Goal: Information Seeking & Learning: Find specific fact

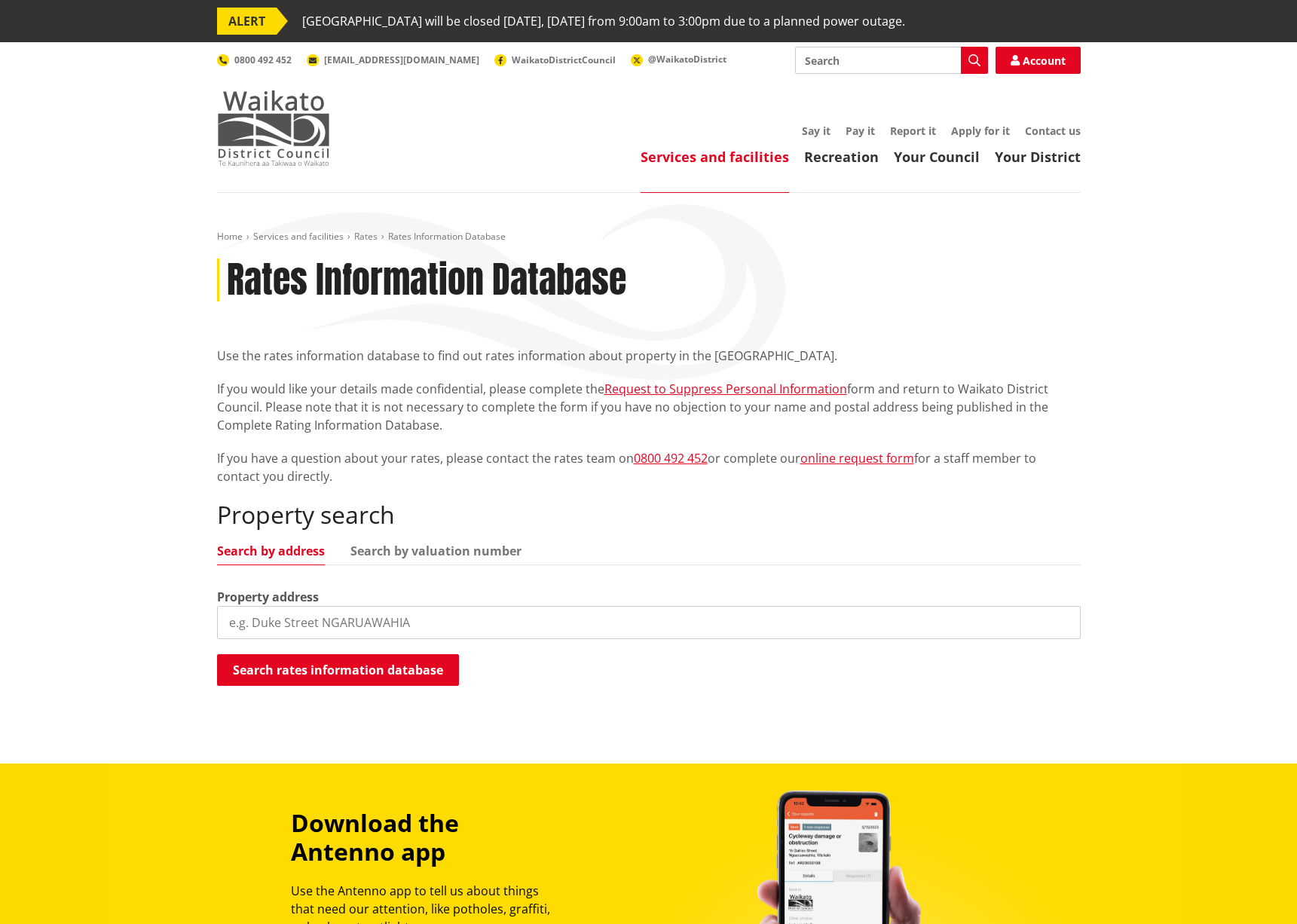
click at [261, 116] on img at bounding box center [274, 128] width 113 height 75
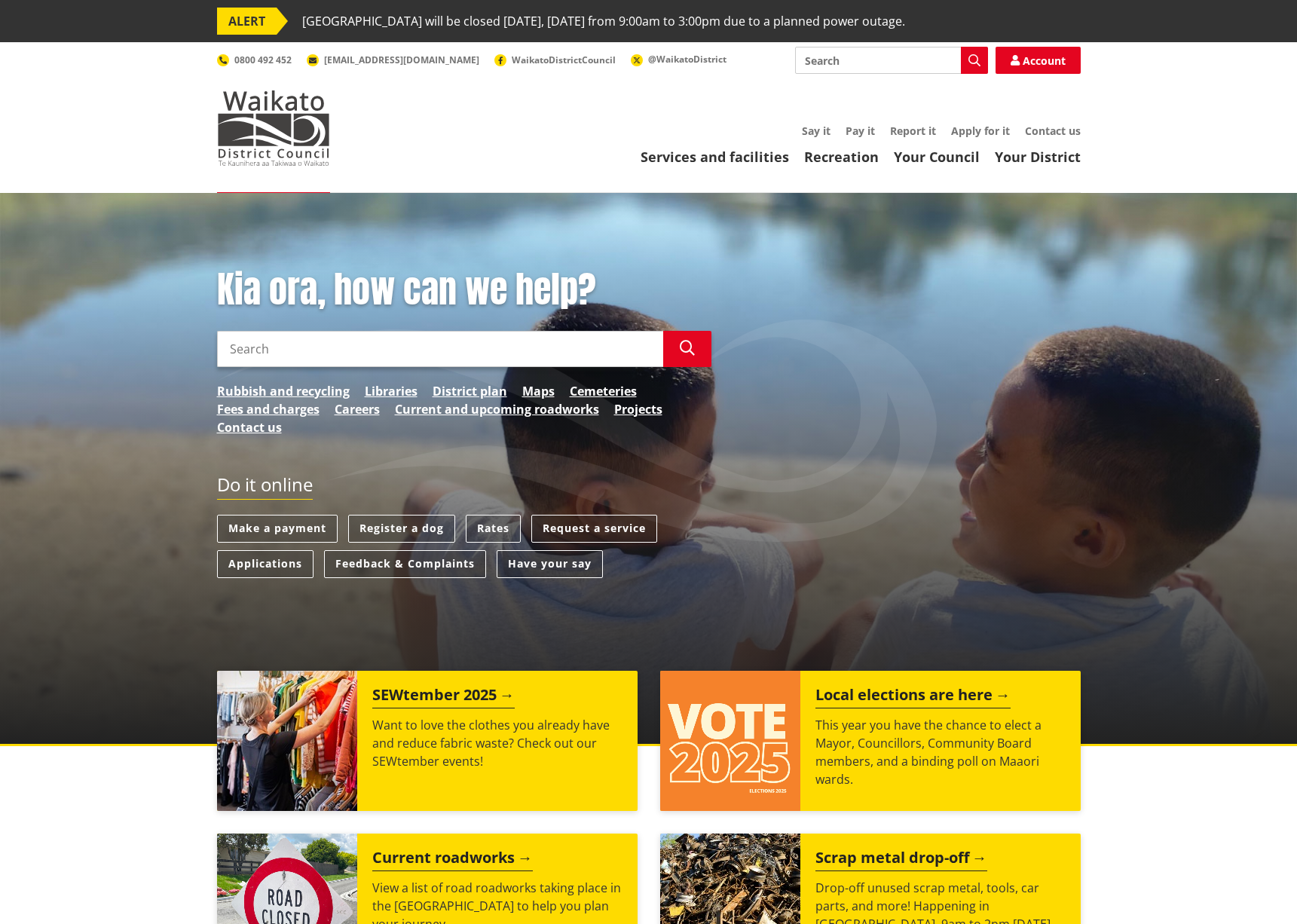
click at [269, 346] on input "Search" at bounding box center [440, 349] width 446 height 36
type input "167e Bluff Road"
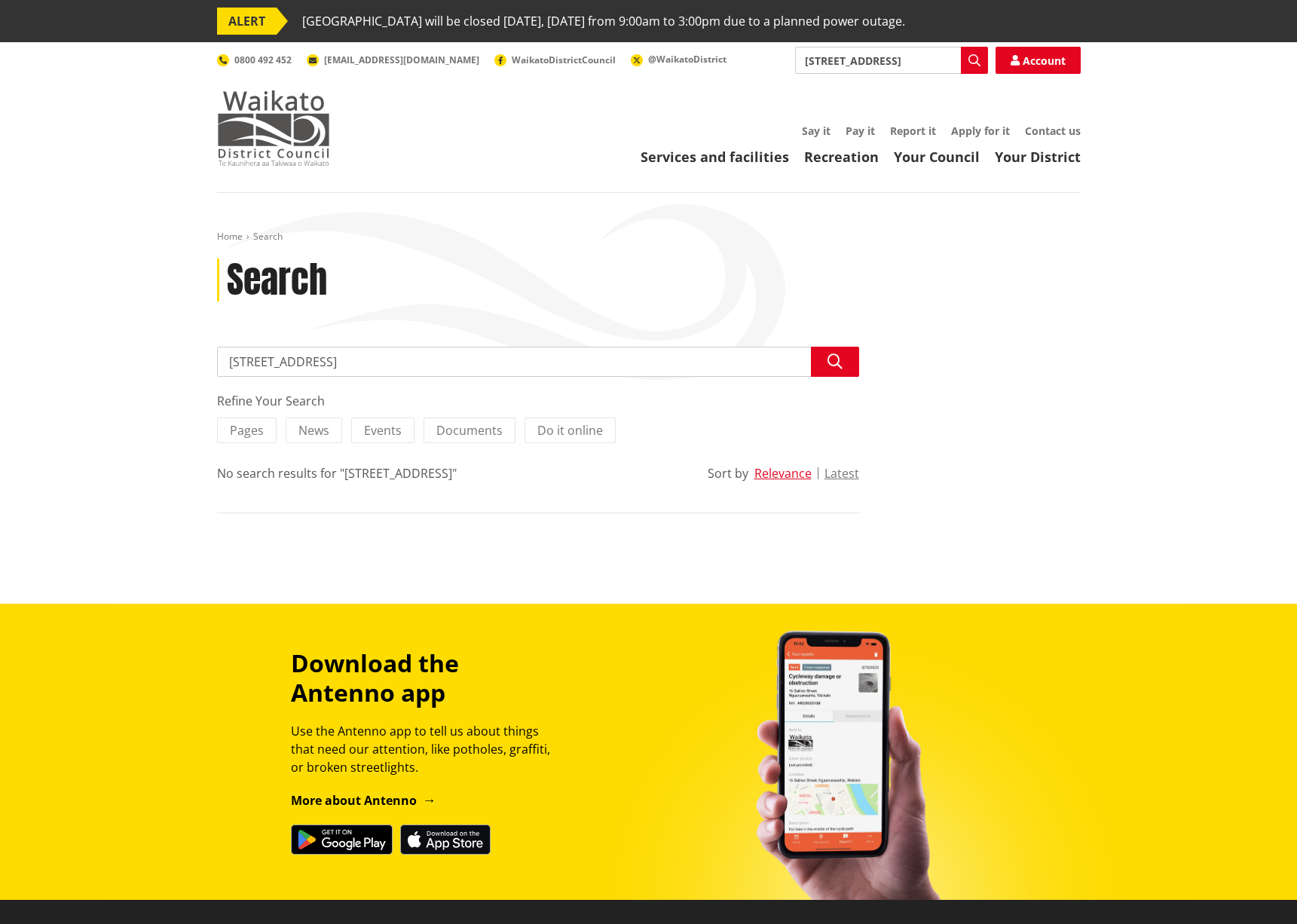
click at [295, 131] on img at bounding box center [274, 128] width 113 height 75
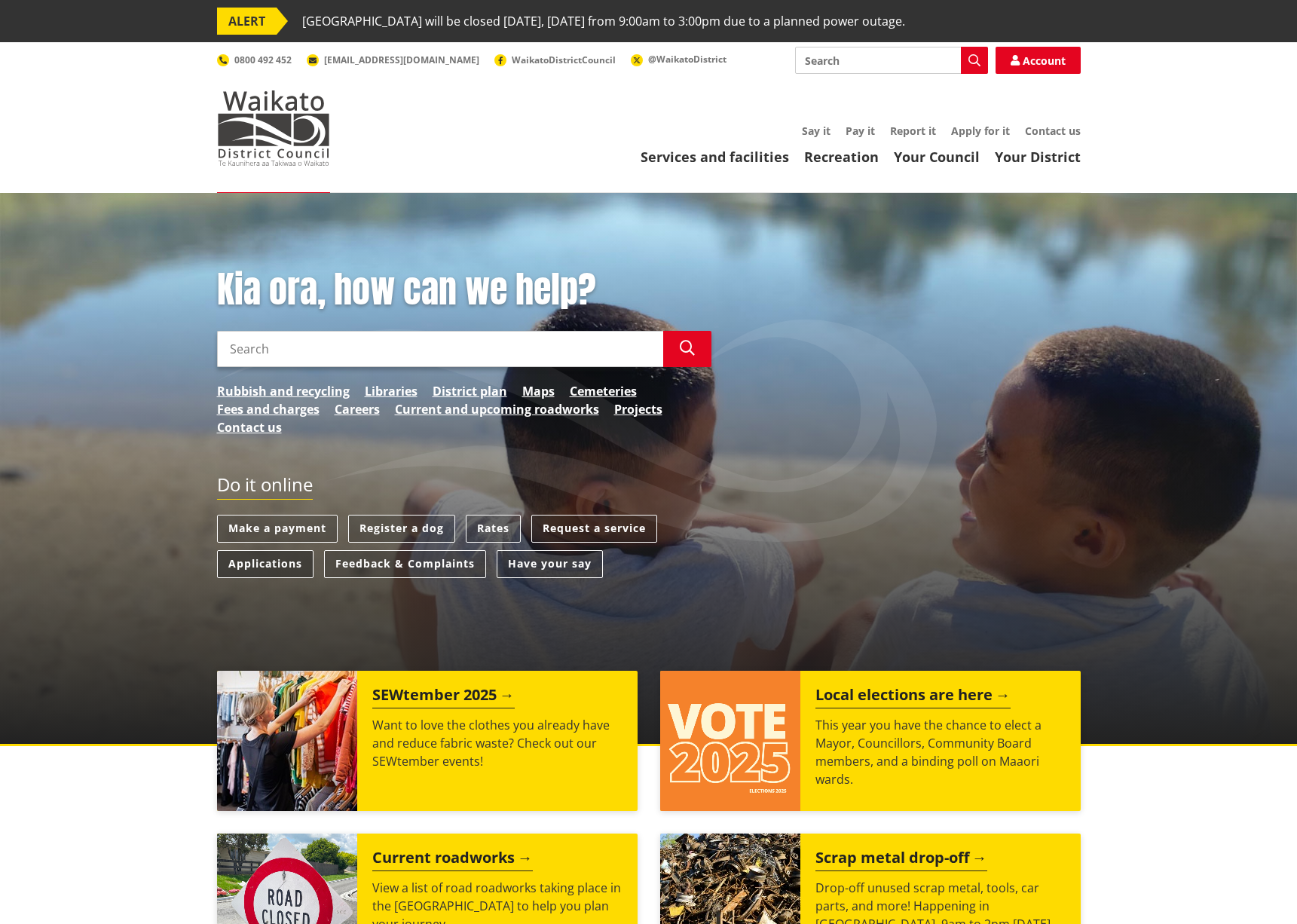
click at [256, 562] on link "Applications" at bounding box center [265, 564] width 96 height 28
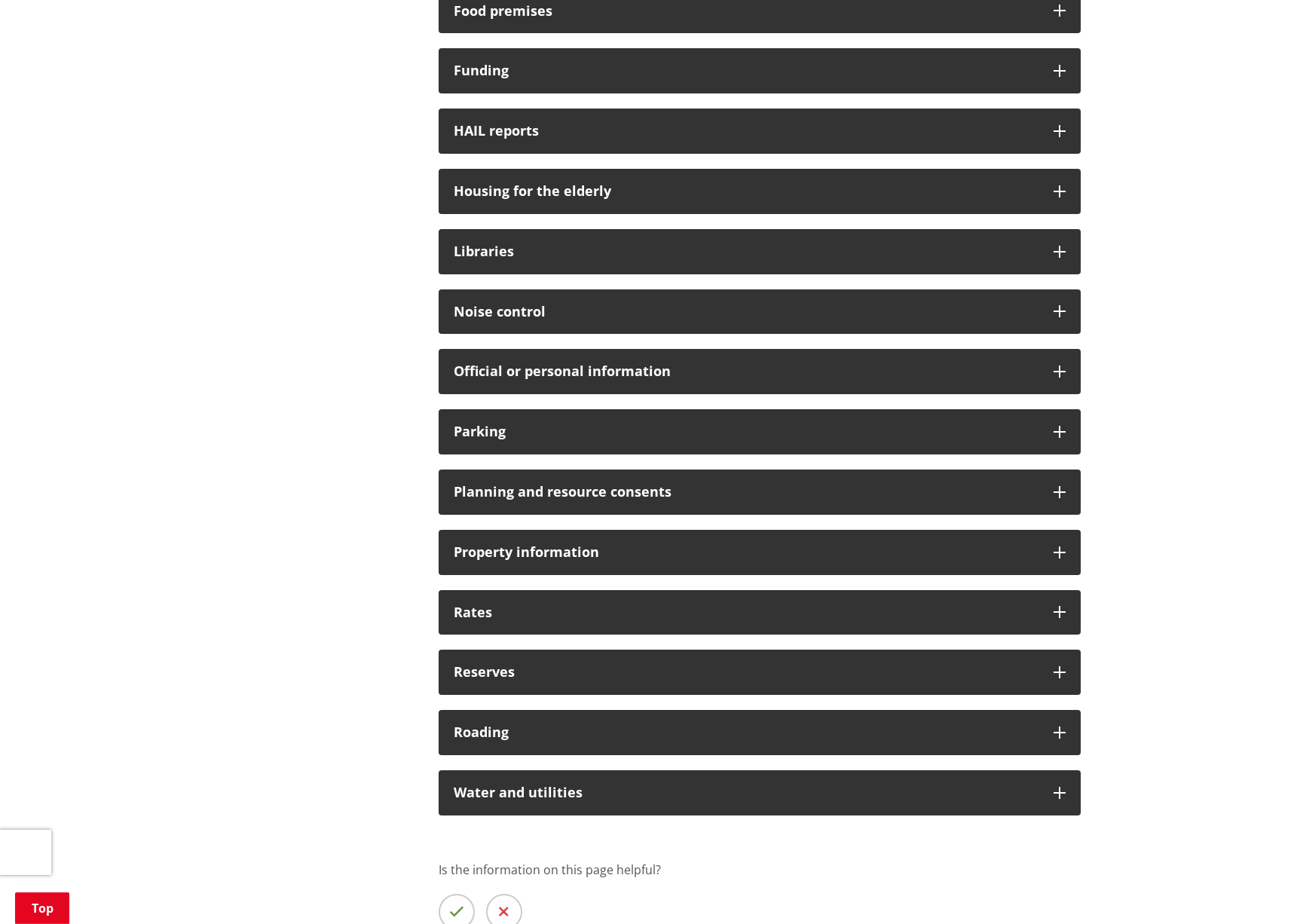
scroll to position [846, 0]
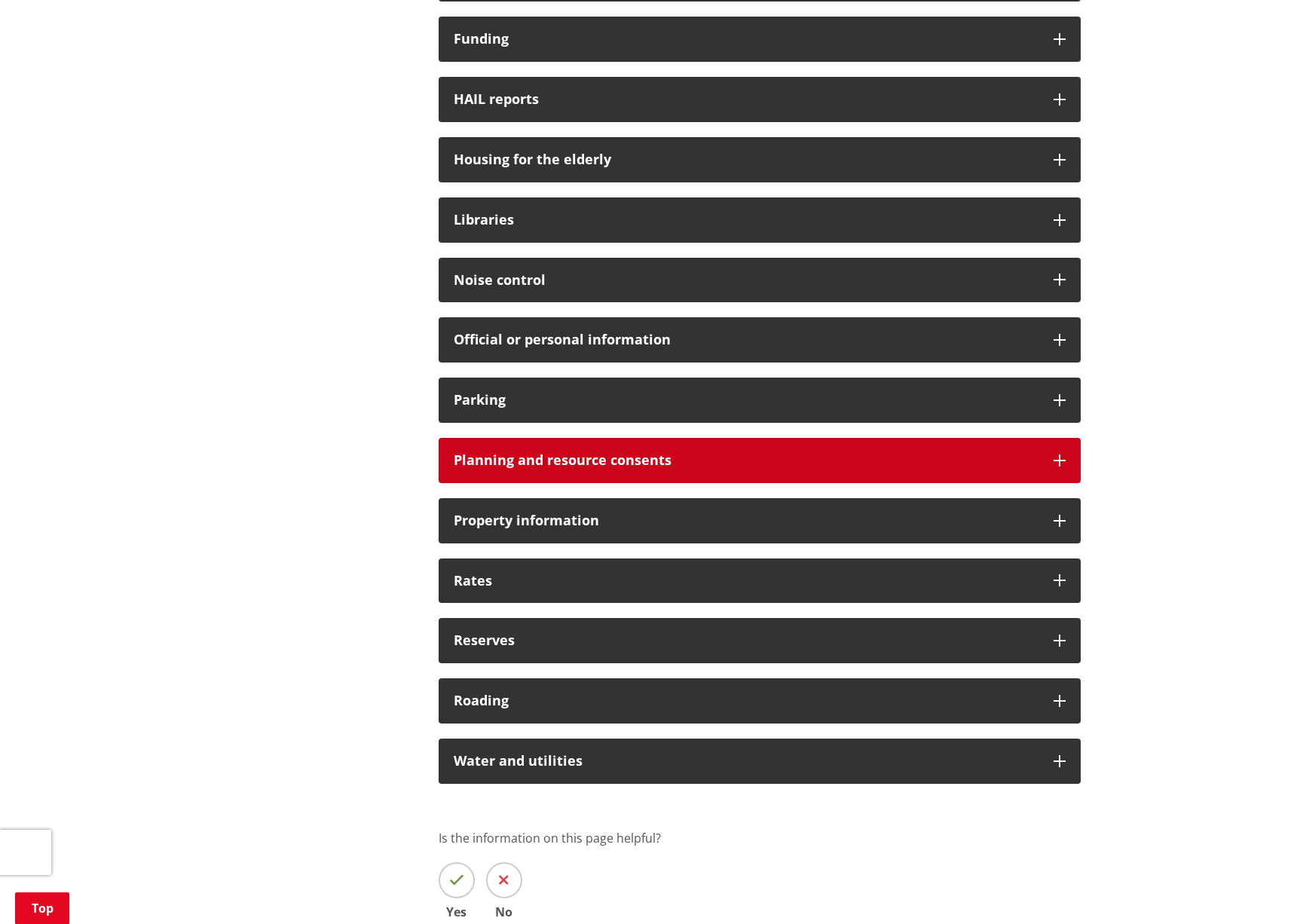
click at [639, 464] on h3 "Planning and resource consents" at bounding box center [746, 460] width 585 height 15
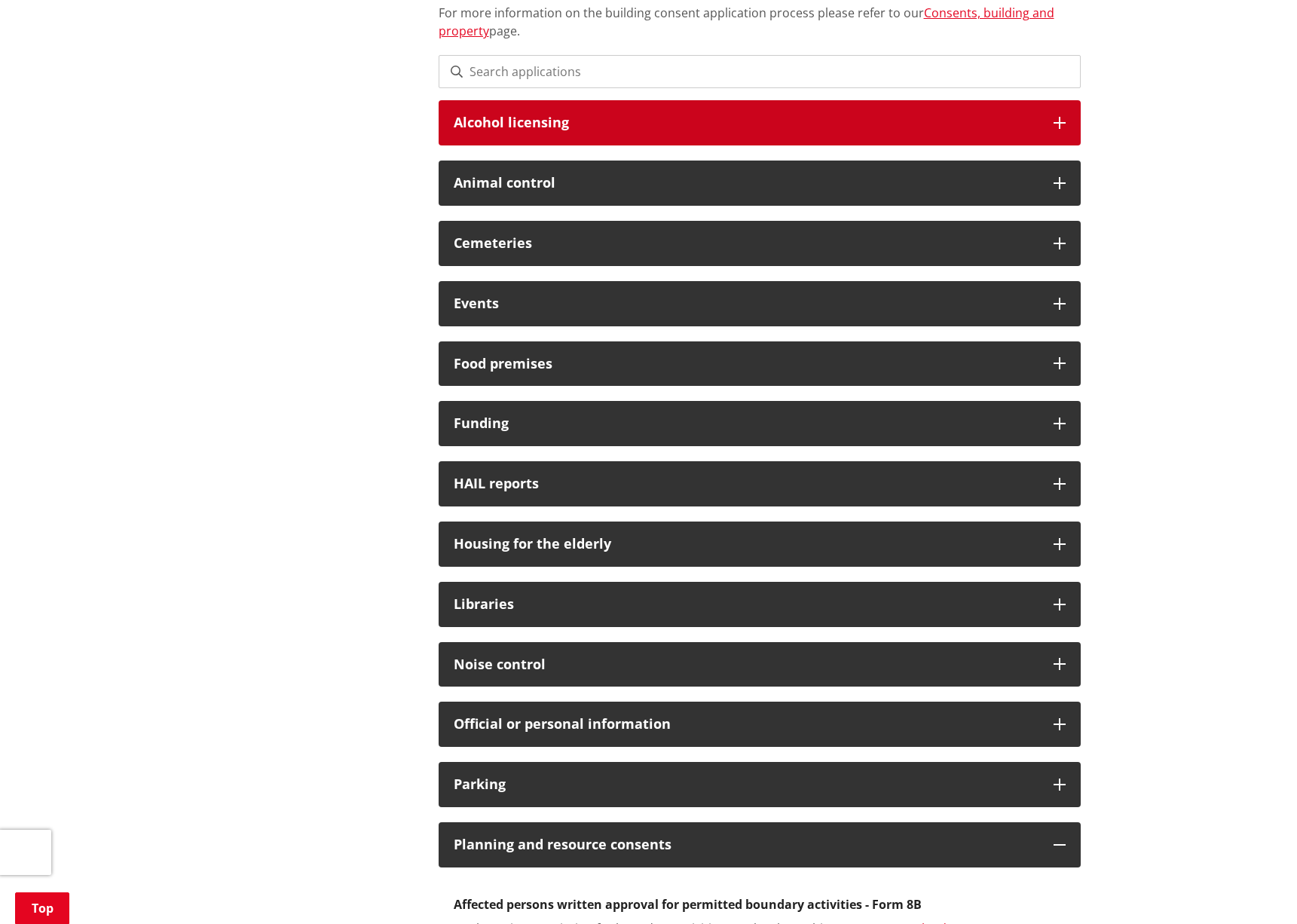
scroll to position [0, 0]
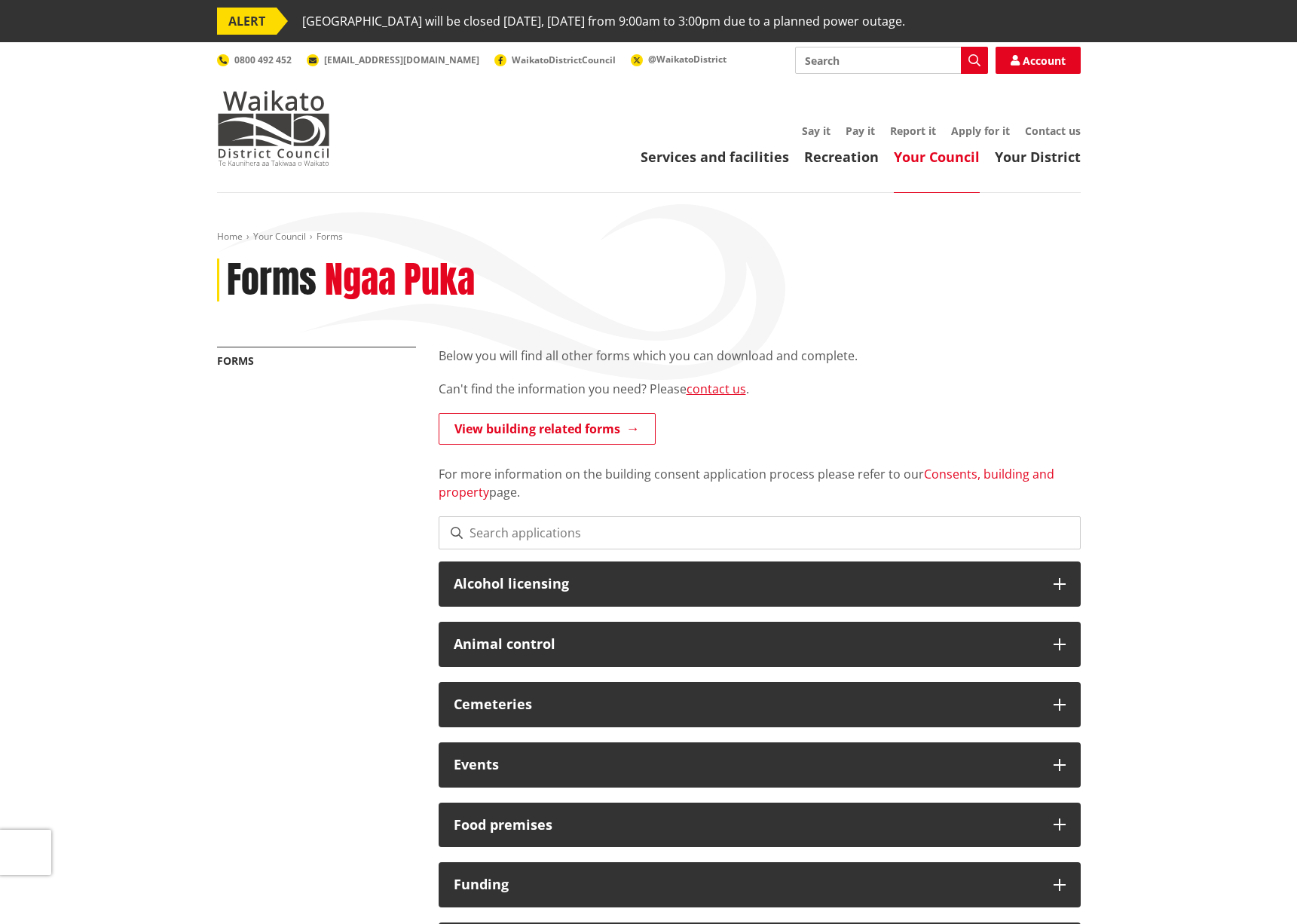
click at [944, 475] on link "Consents, building and property" at bounding box center [747, 483] width 616 height 34
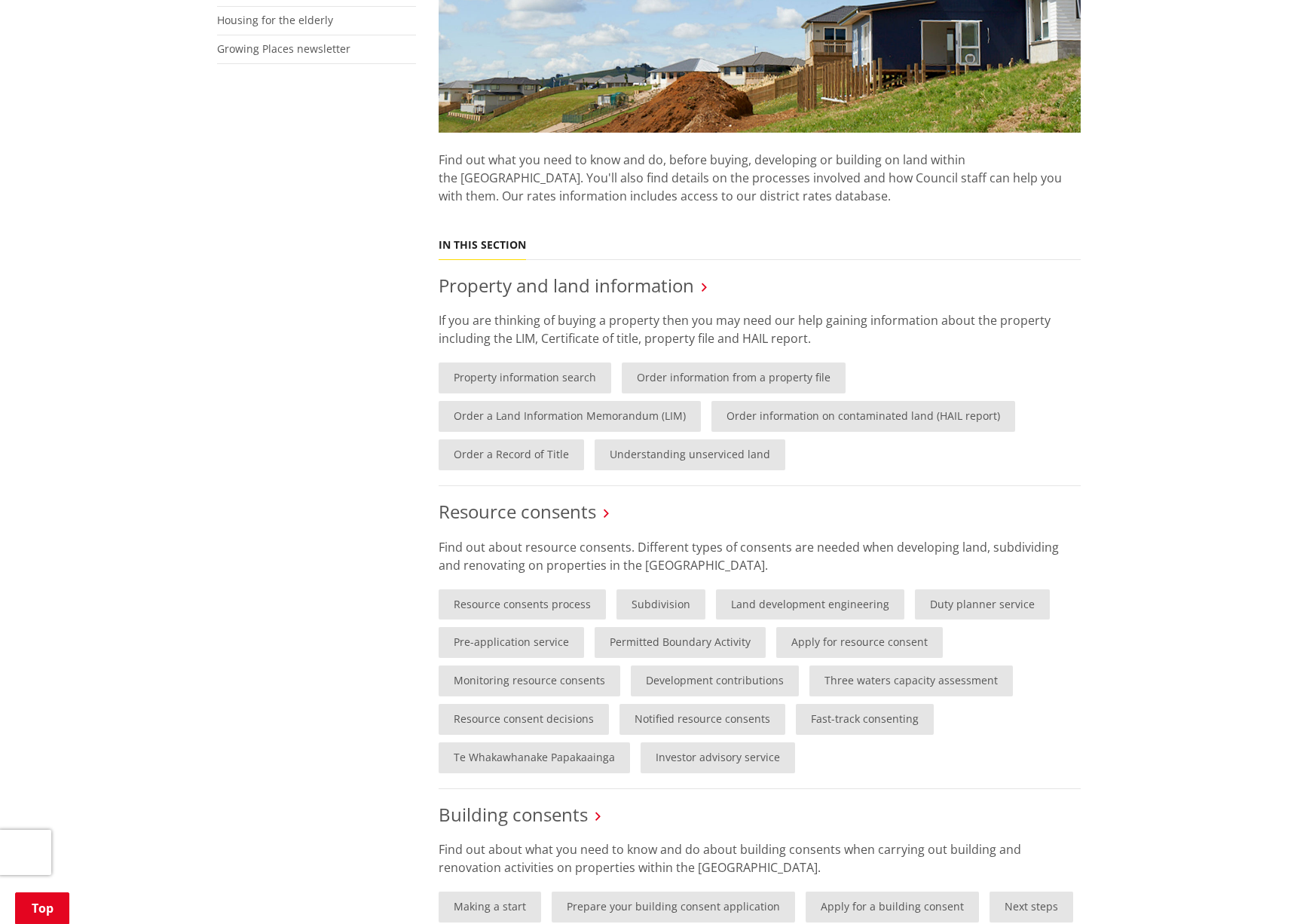
scroll to position [461, 0]
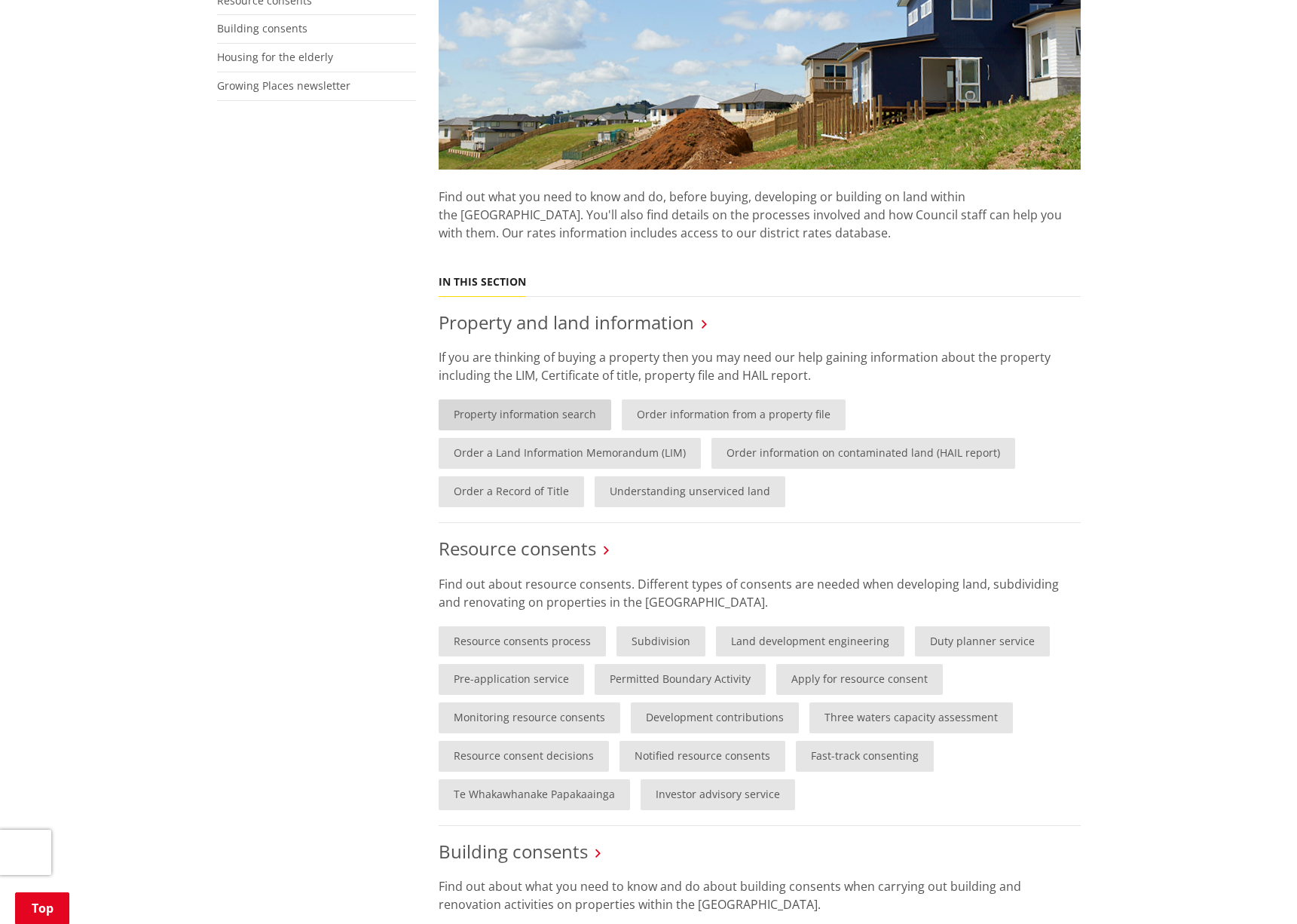
click at [530, 414] on link "Property information search" at bounding box center [525, 415] width 173 height 31
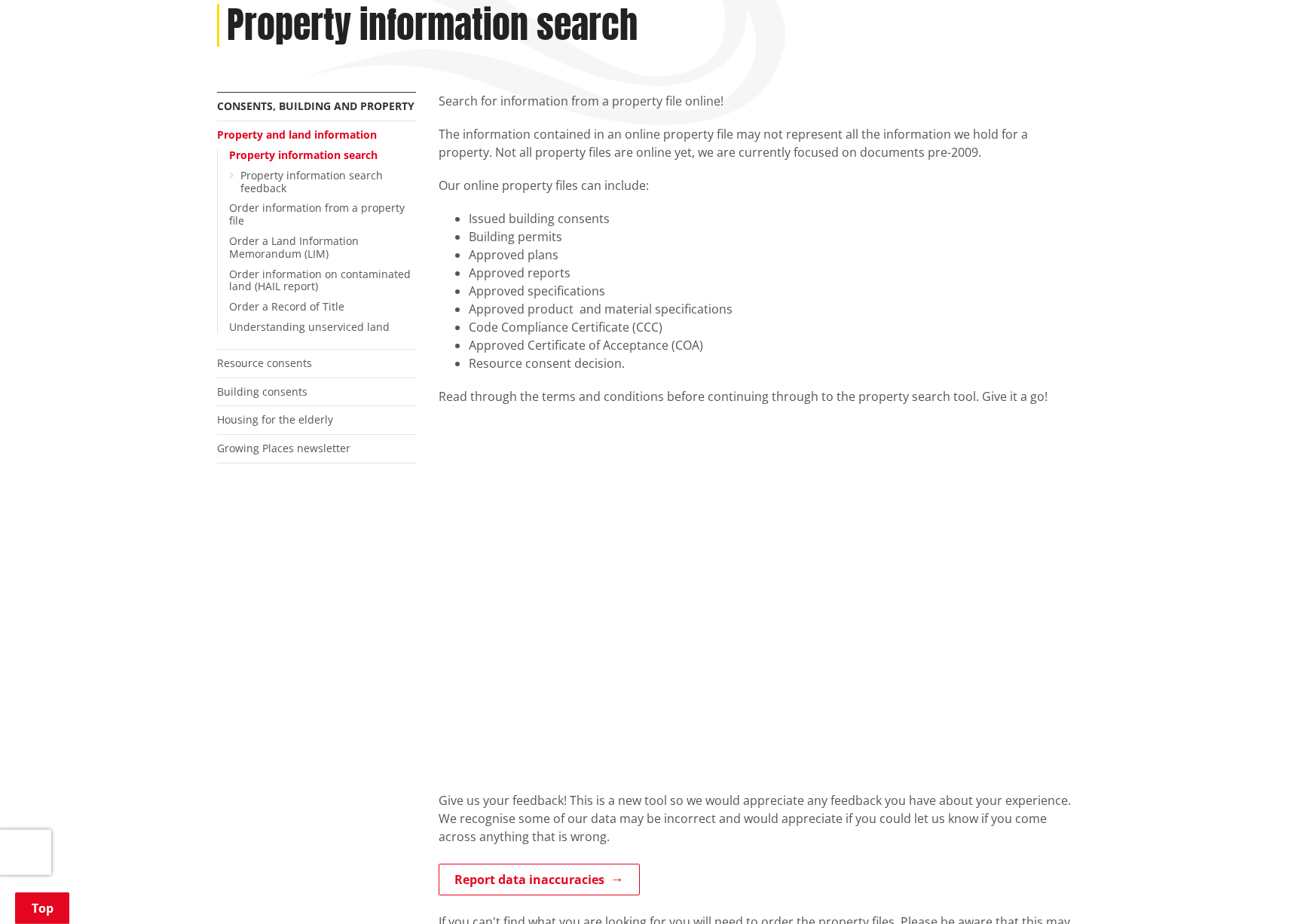
scroll to position [231, 0]
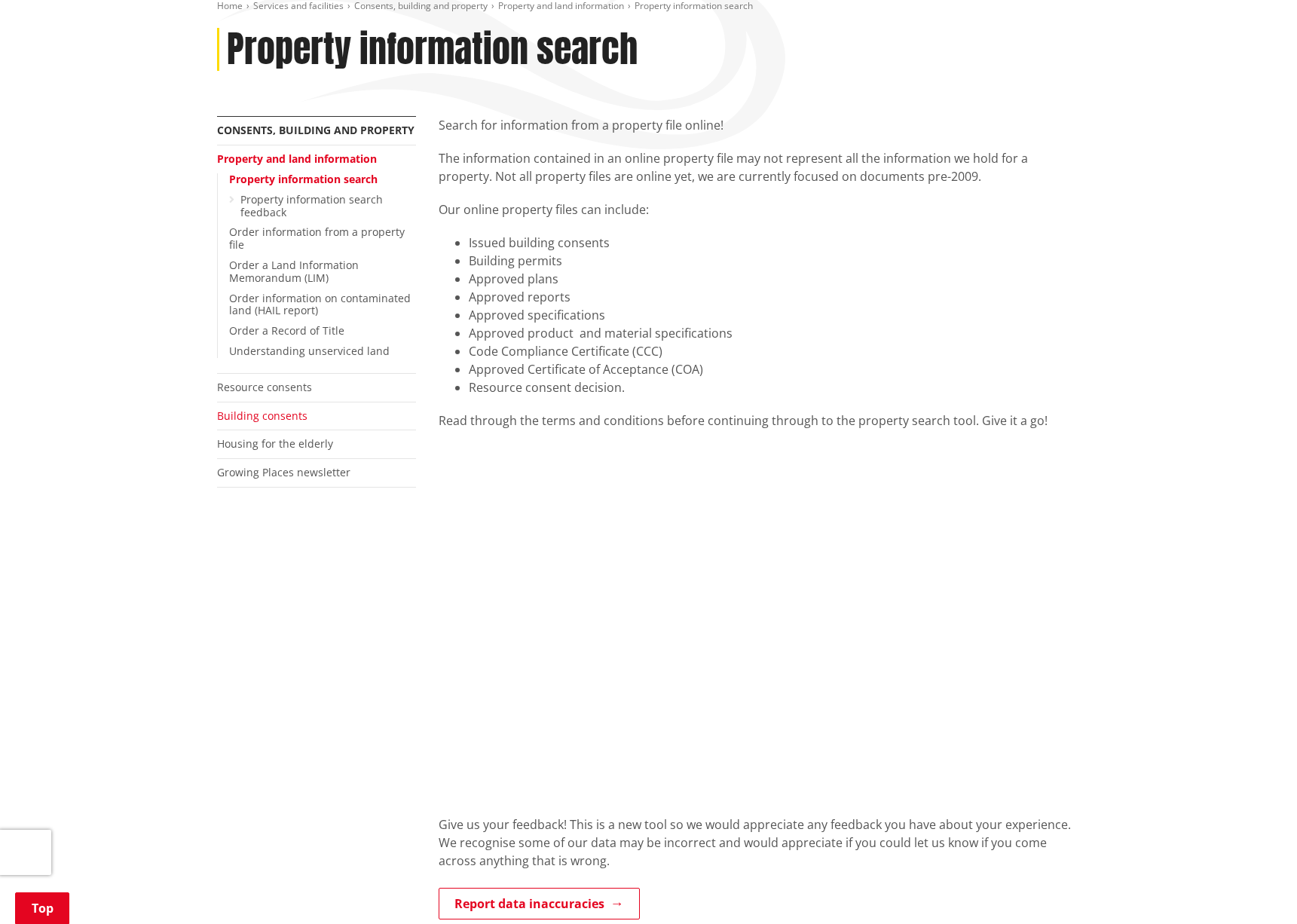
click at [266, 415] on link "Building consents" at bounding box center [263, 415] width 91 height 14
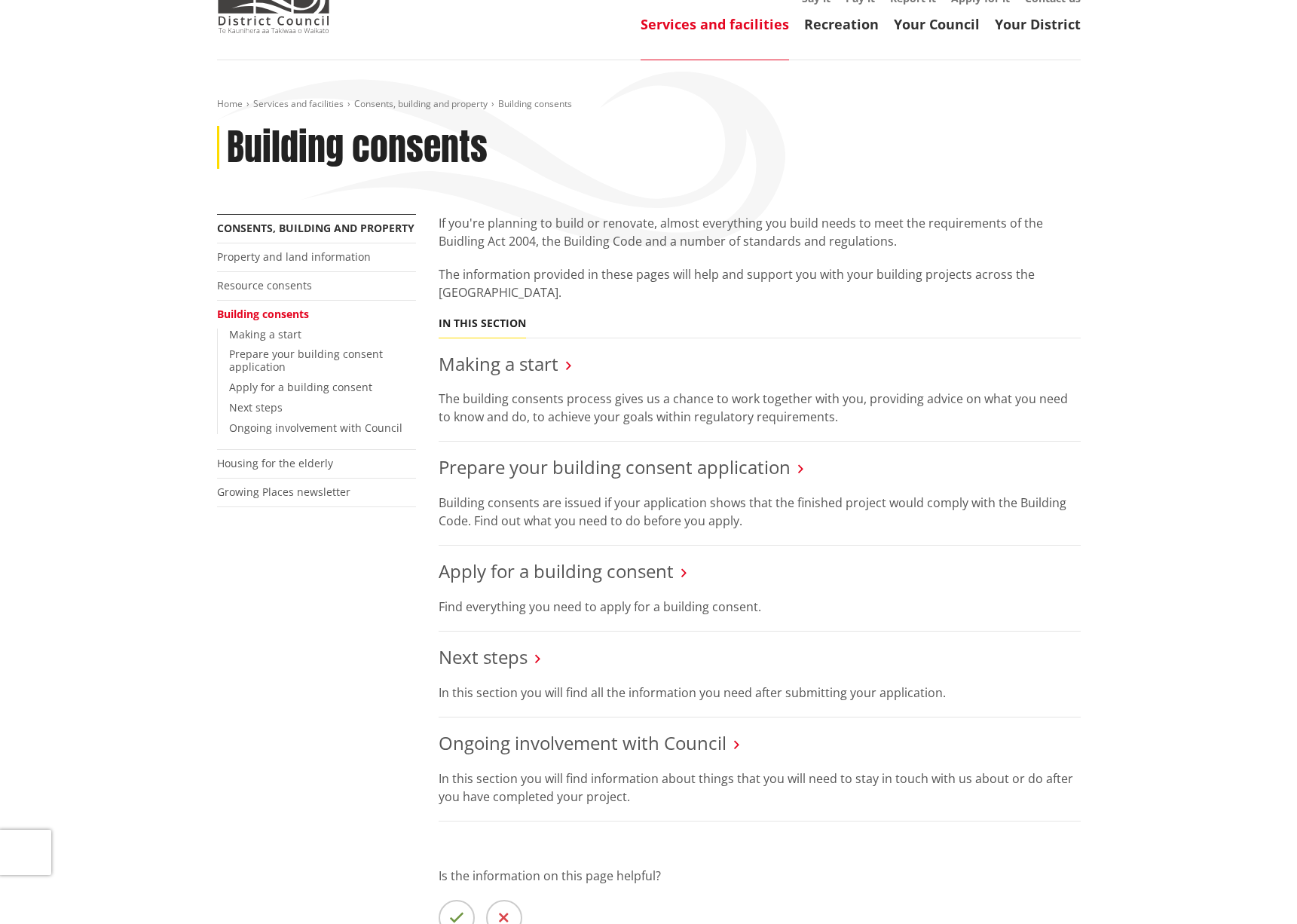
scroll to position [154, 0]
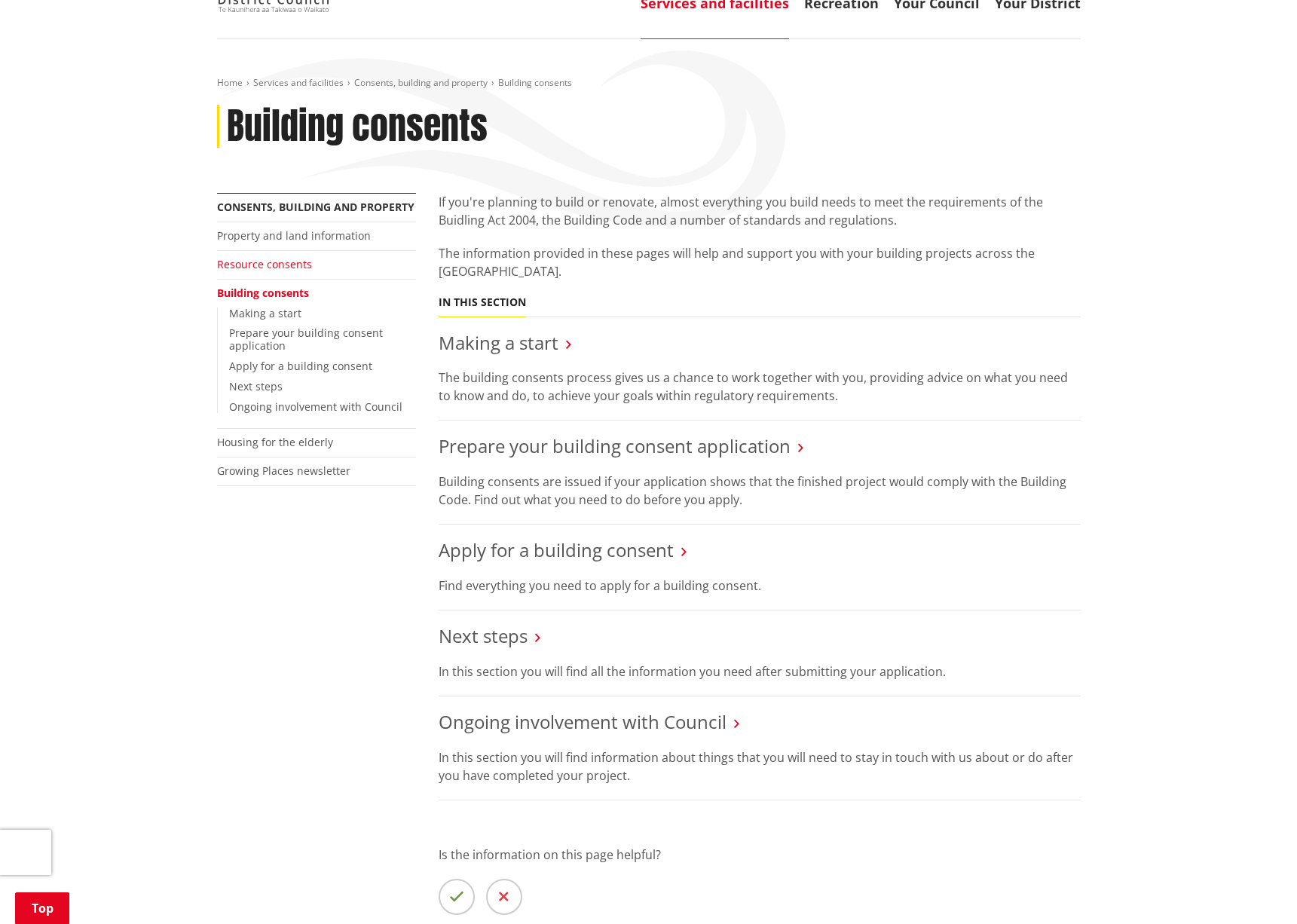
click at [279, 267] on link "Resource consents" at bounding box center [264, 264] width 95 height 14
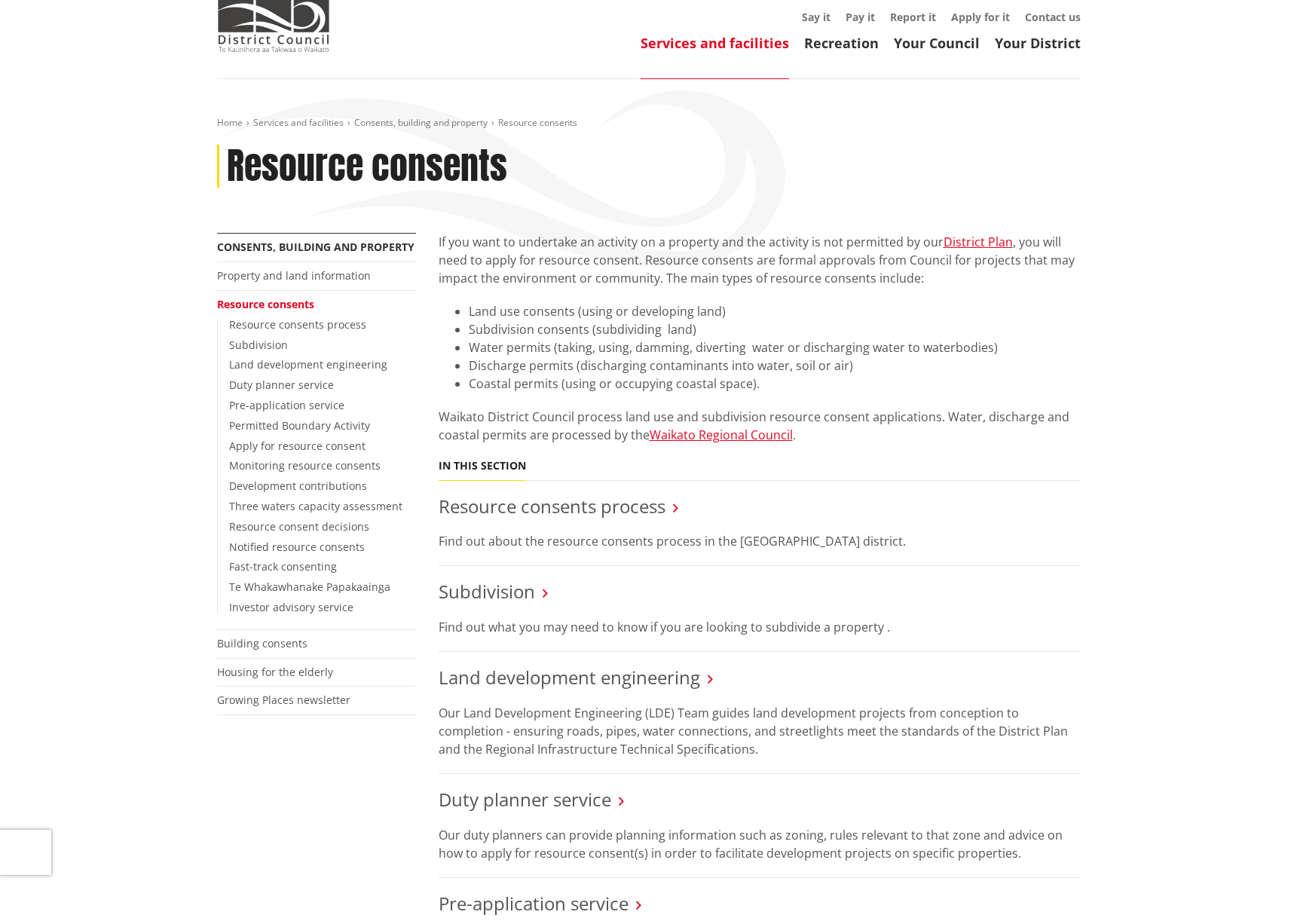
scroll to position [154, 0]
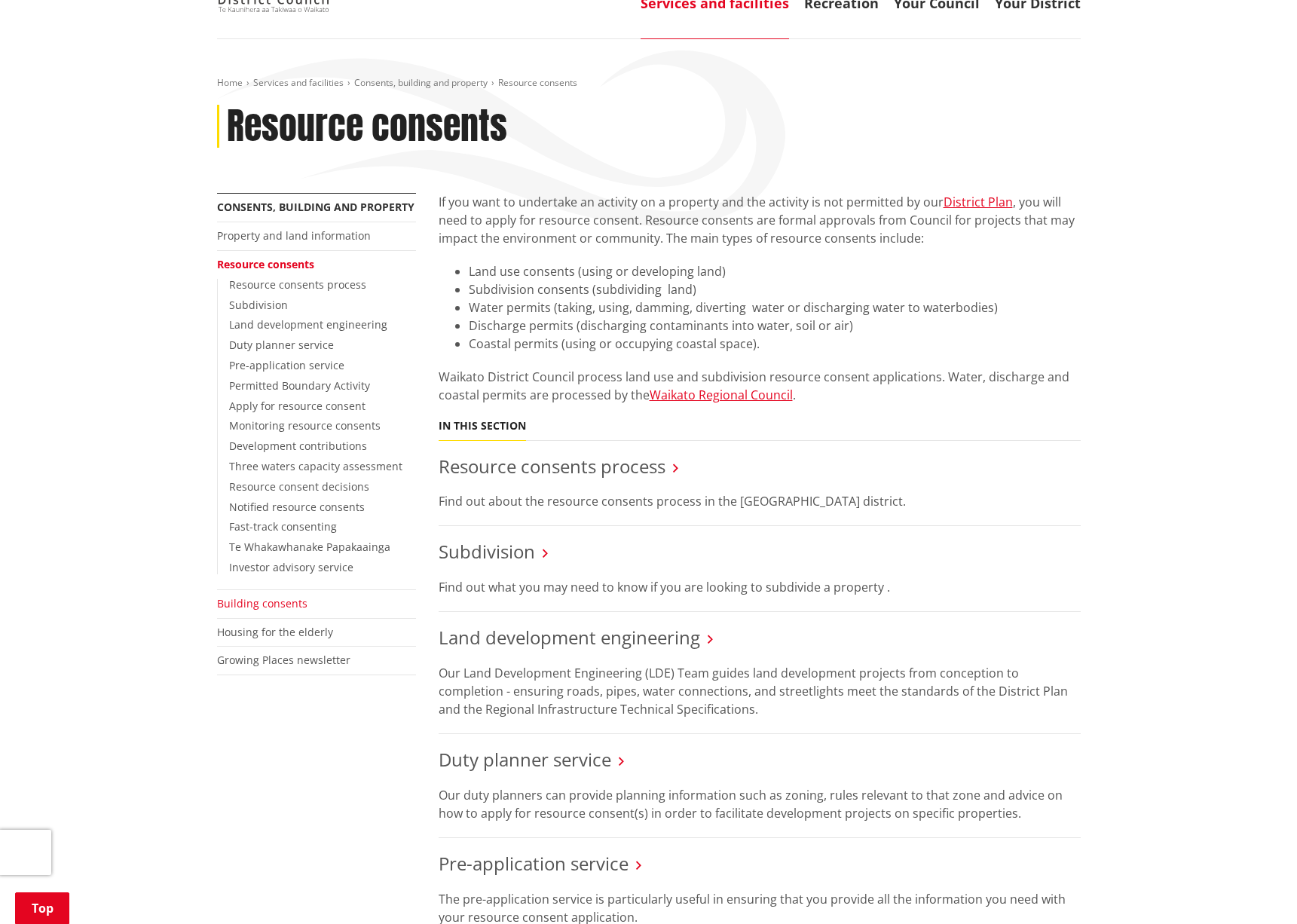
click at [271, 603] on link "Building consents" at bounding box center [263, 603] width 91 height 14
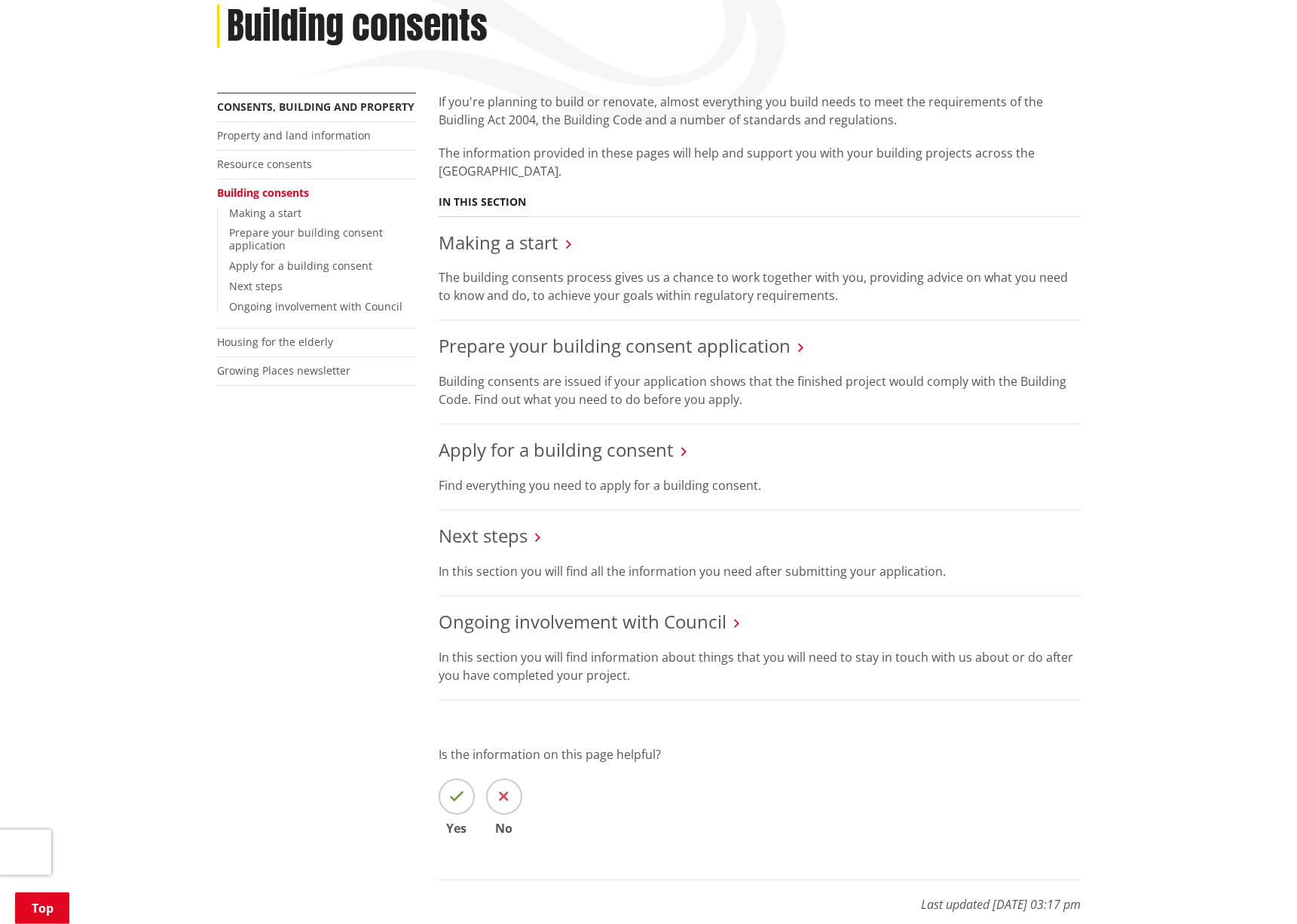
scroll to position [307, 0]
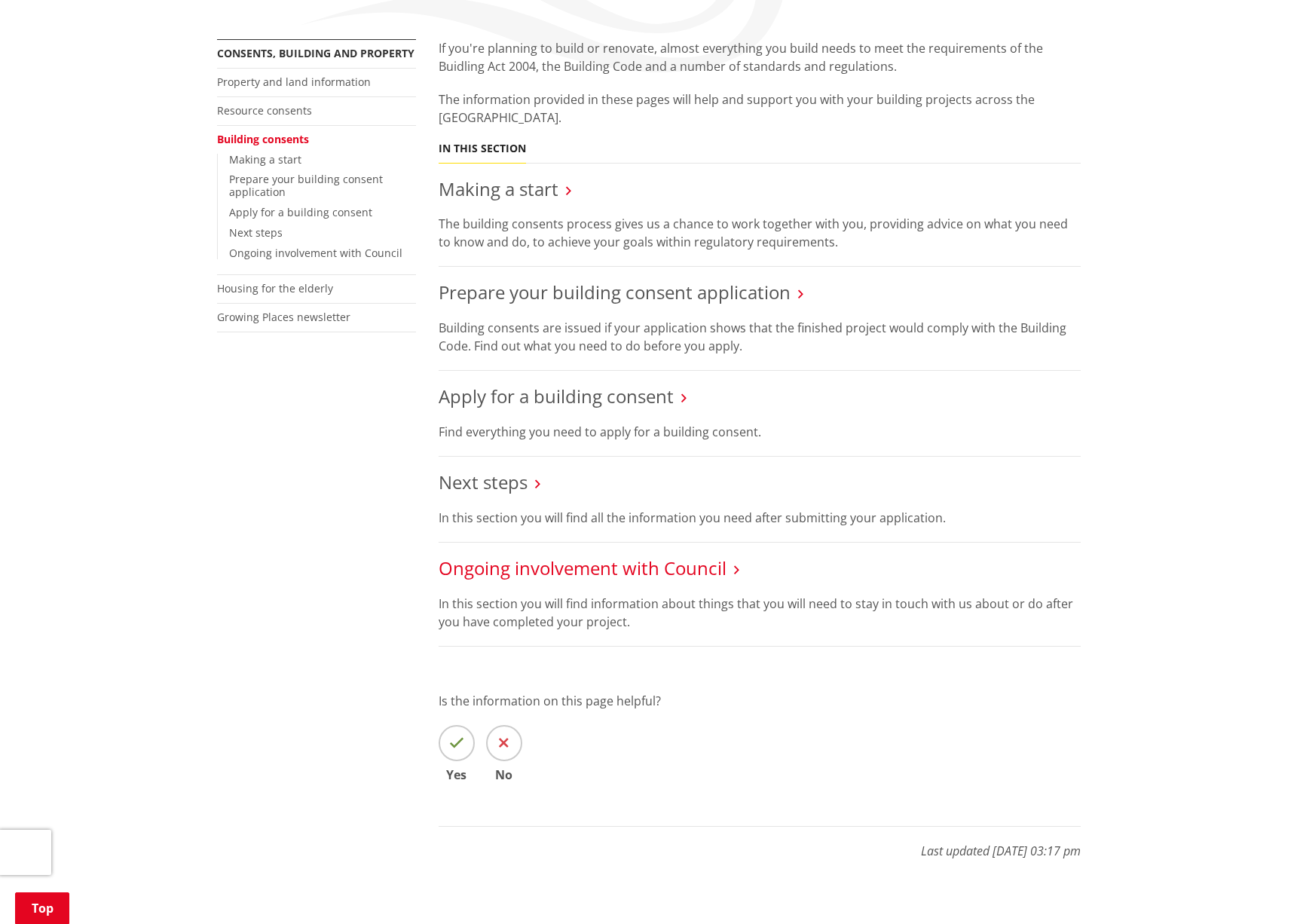
click at [673, 572] on link "Ongoing involvement with Council" at bounding box center [582, 568] width 288 height 25
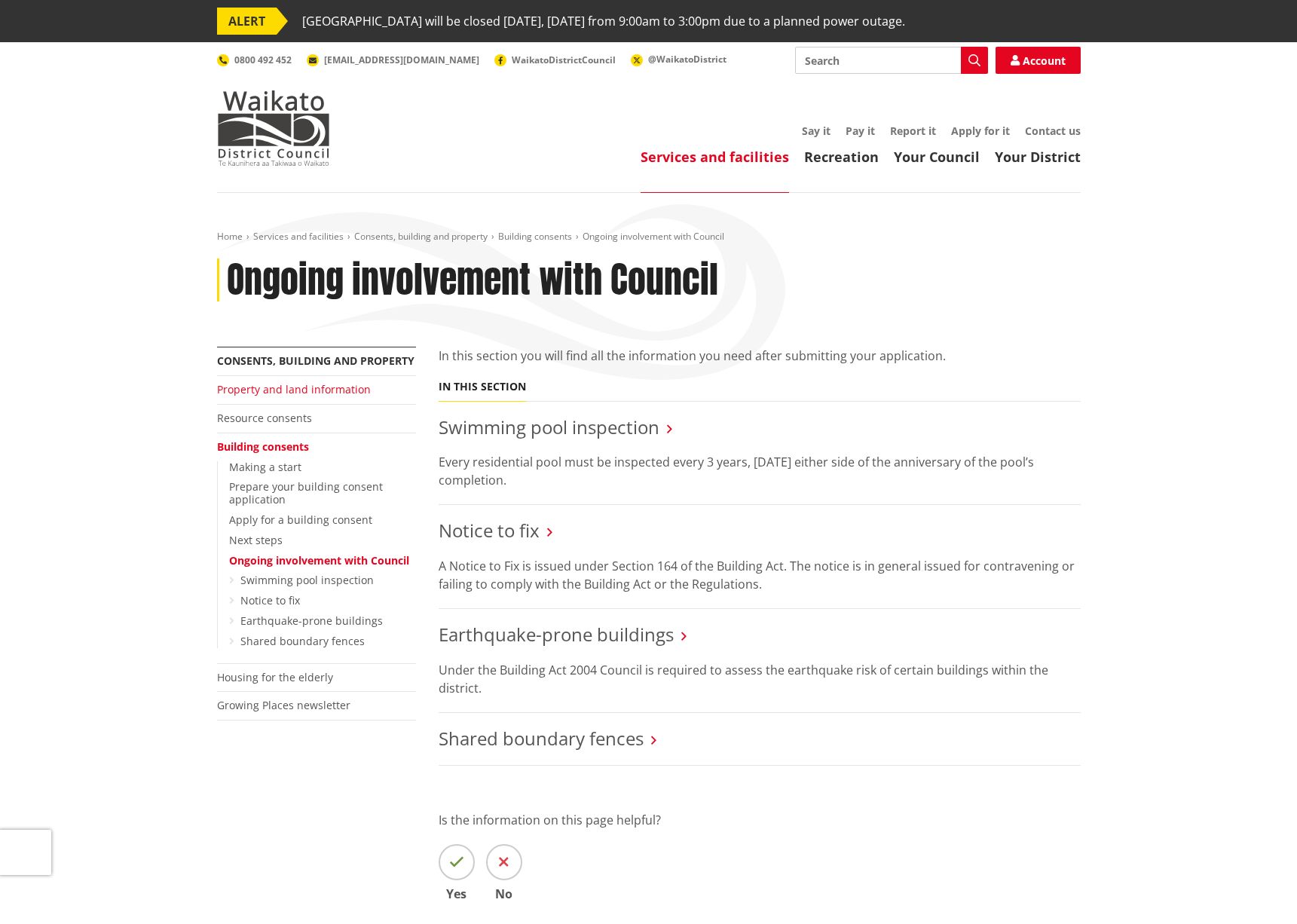
click at [299, 392] on link "Property and land information" at bounding box center [294, 389] width 154 height 14
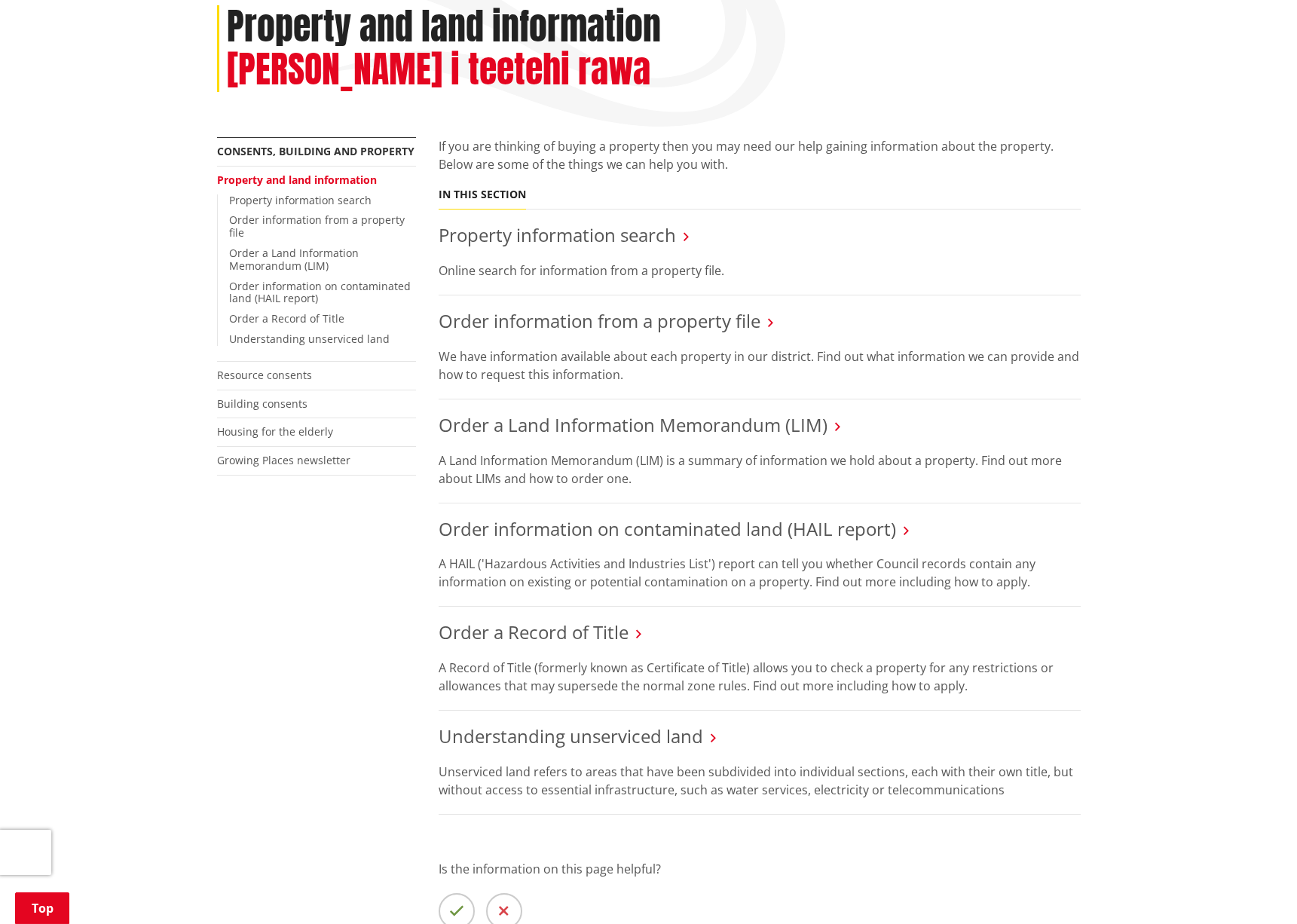
scroll to position [154, 0]
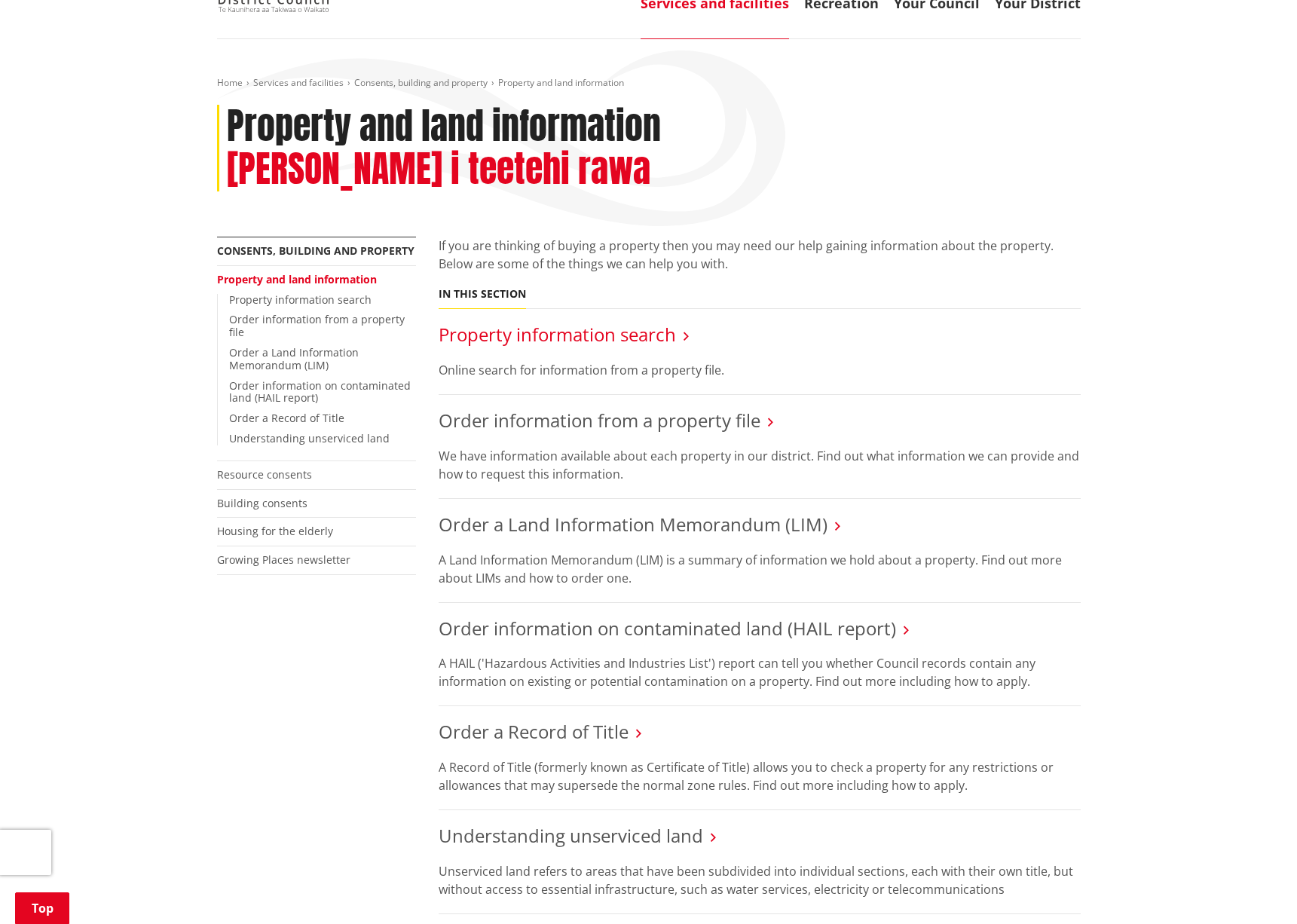
click at [548, 322] on link "Property information search" at bounding box center [557, 335] width 238 height 25
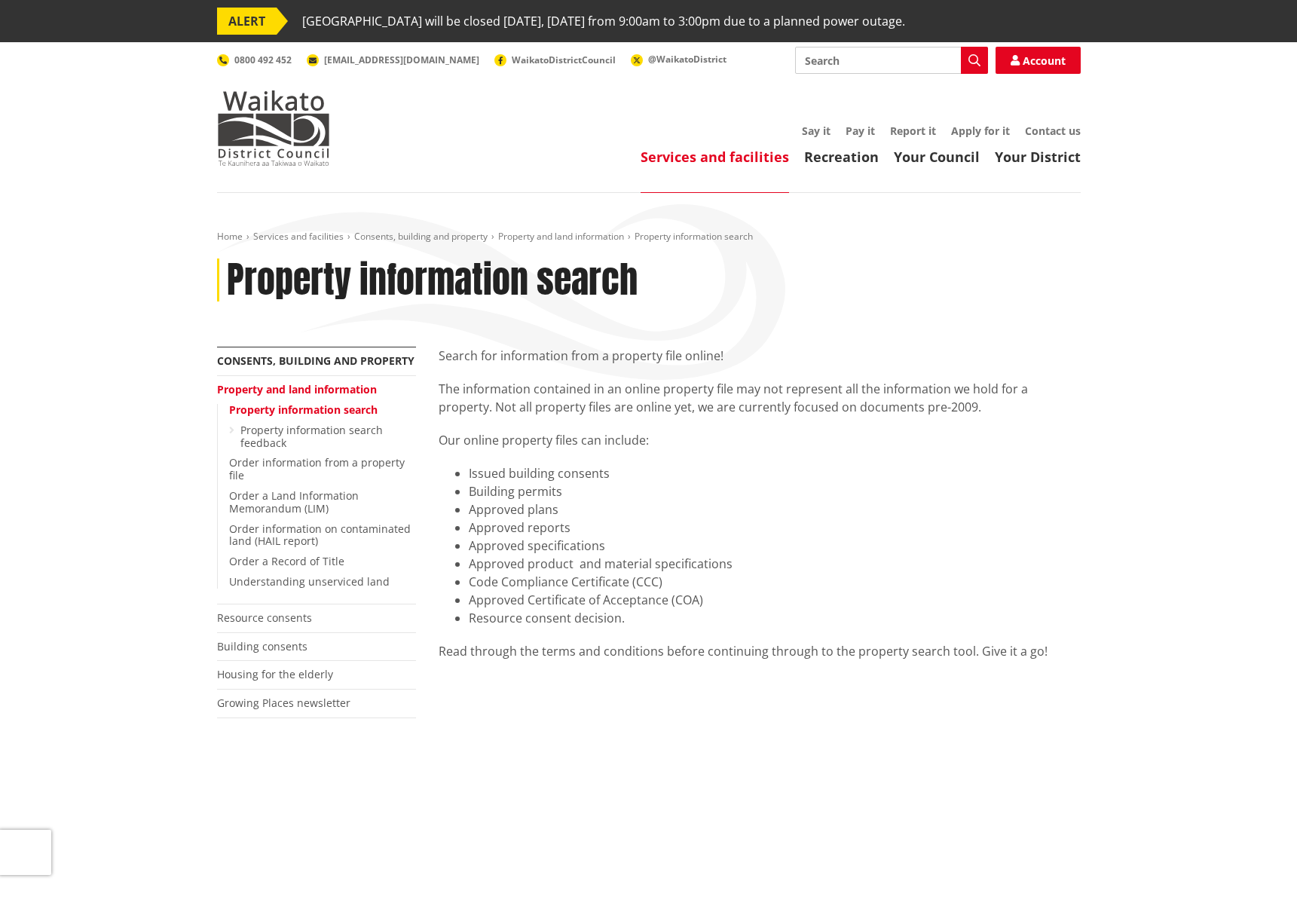
click at [847, 57] on input "Search" at bounding box center [891, 60] width 193 height 27
type input "[STREET_ADDRESS]"
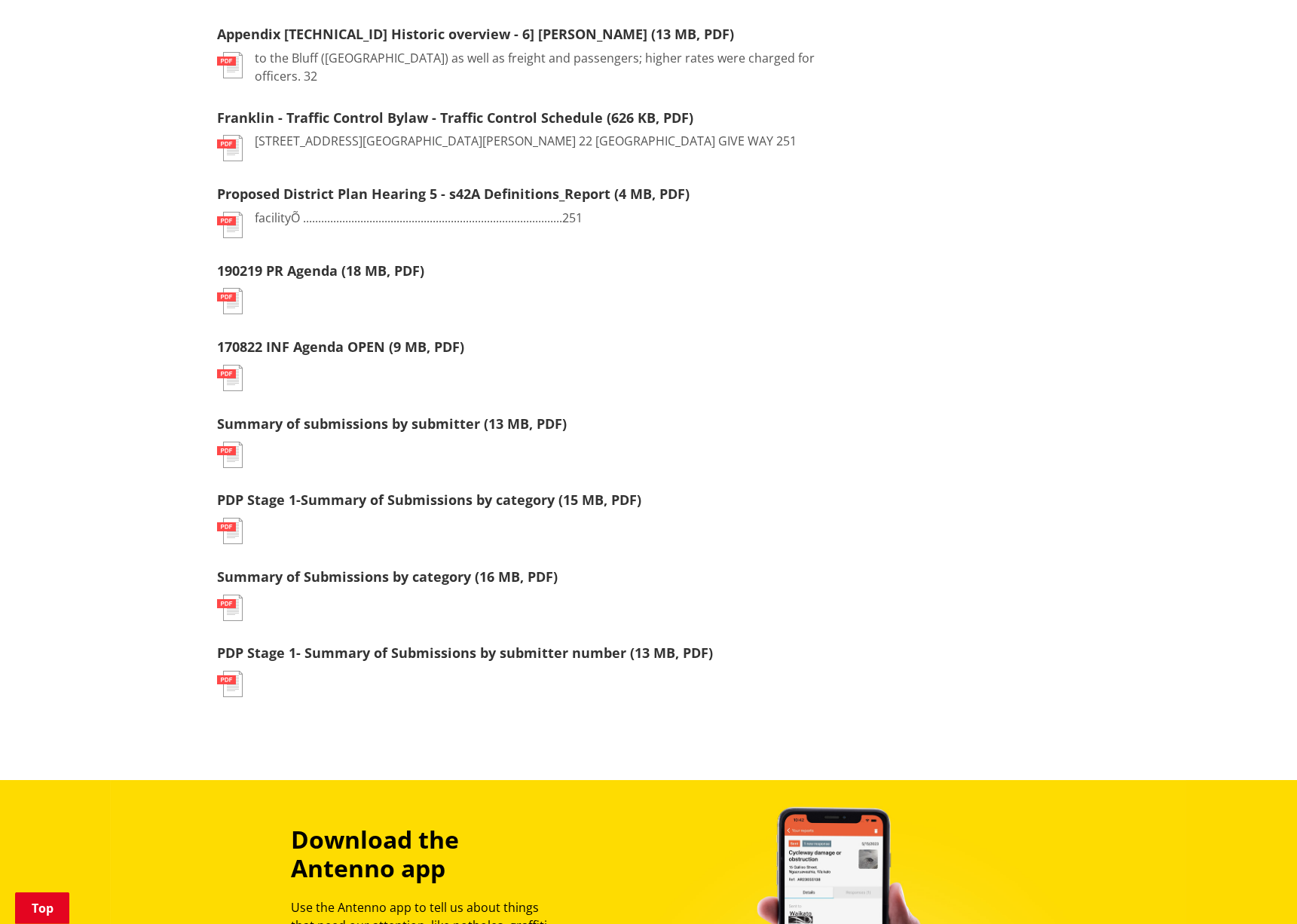
scroll to position [692, 0]
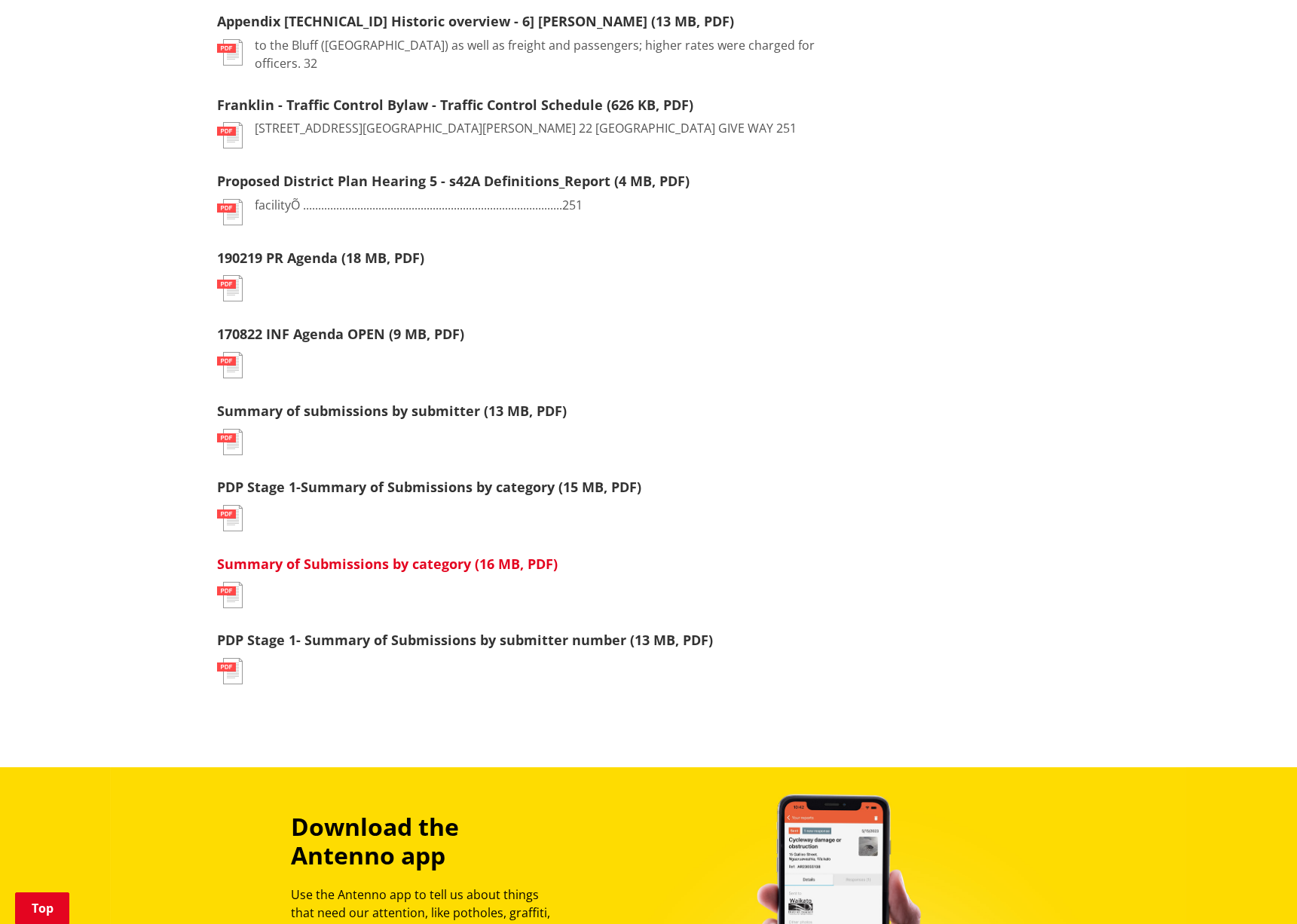
click at [416, 555] on link "Summary of Submissions by category (16 MB, PDF)" at bounding box center [388, 564] width 341 height 18
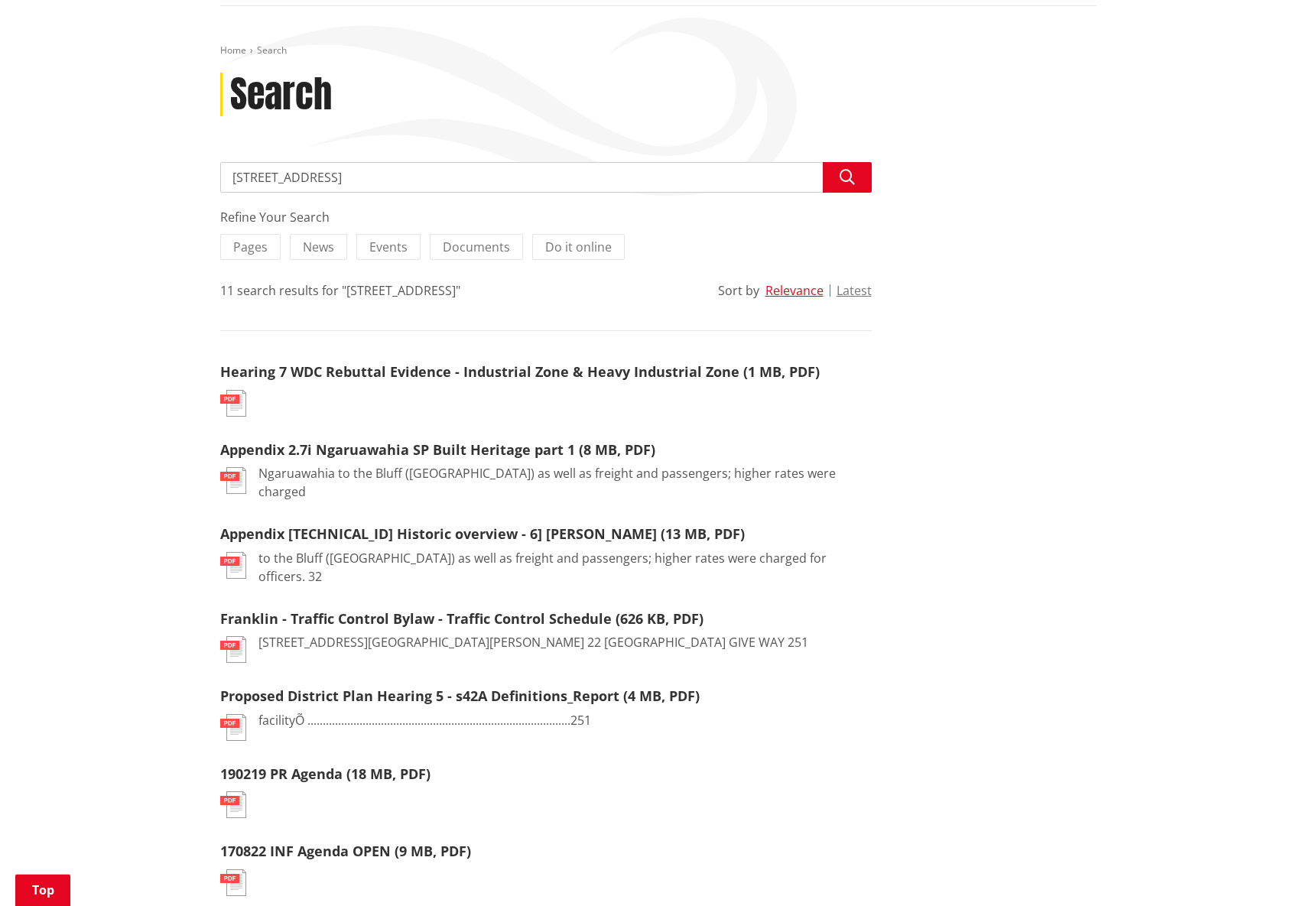
scroll to position [234, 0]
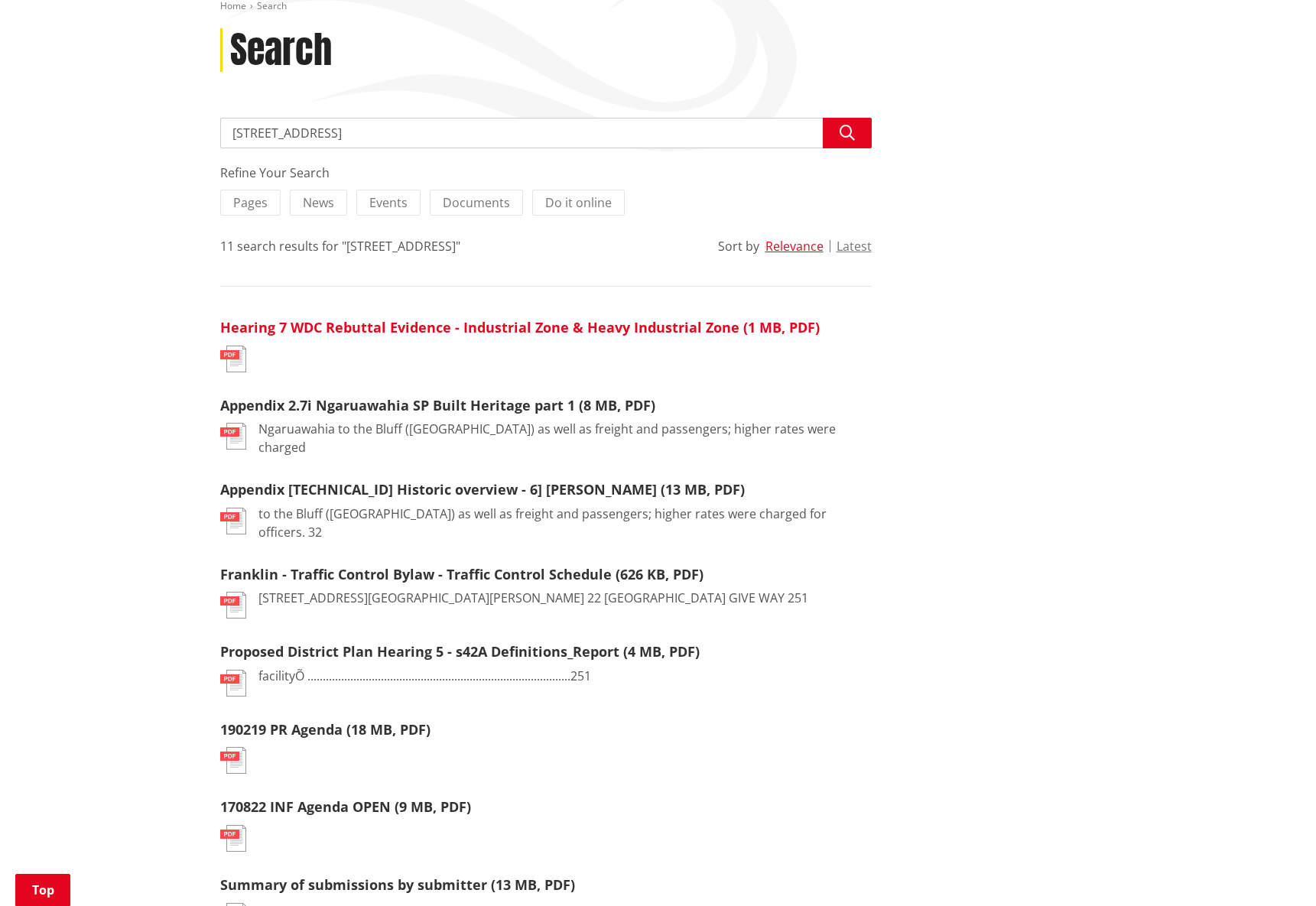
click at [481, 328] on link "Hearing 7 WDC Rebuttal Evidence - Industrial Zone & Heavy Industrial Zone (1 MB…" at bounding box center [520, 327] width 600 height 18
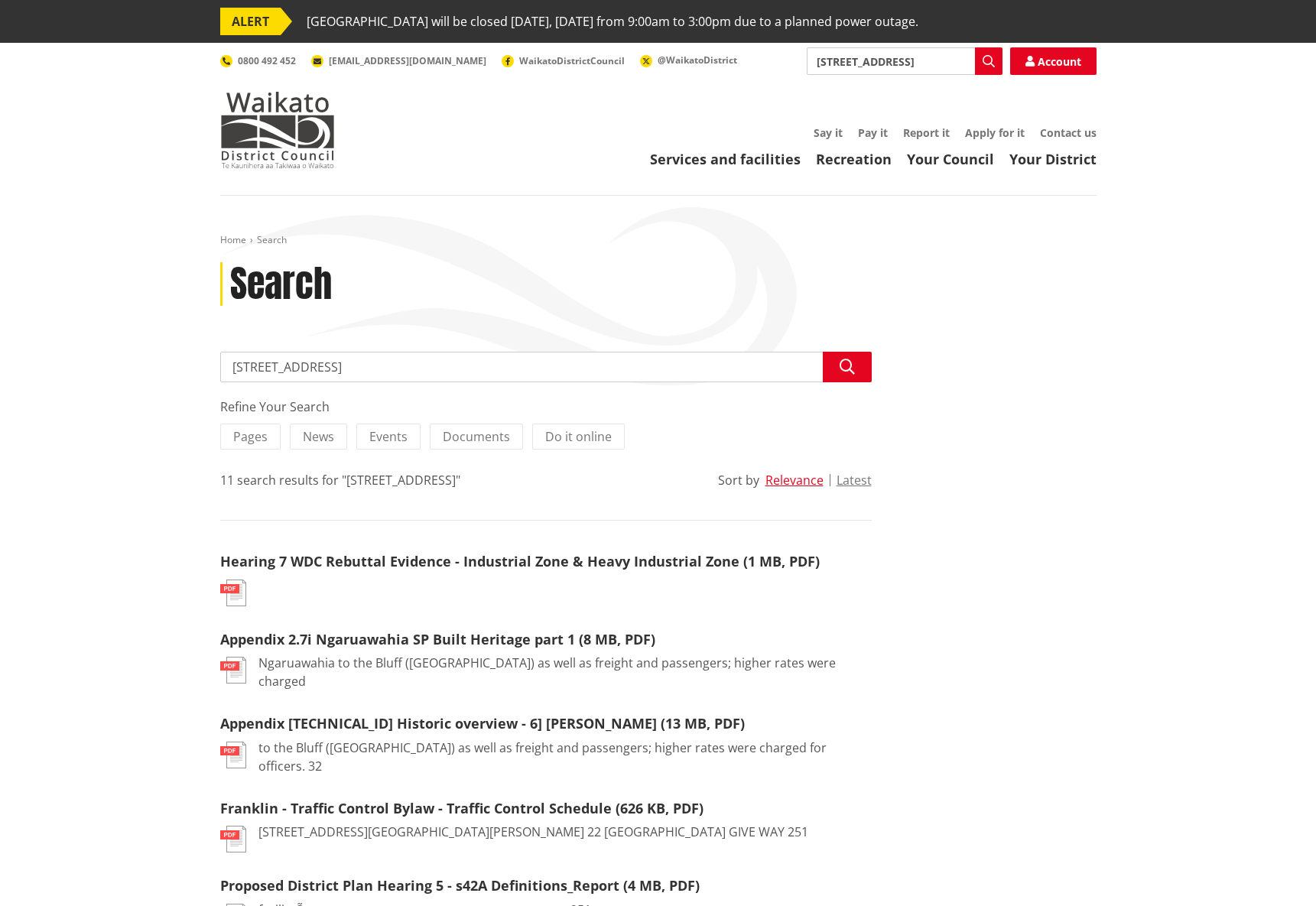
scroll to position [234, 0]
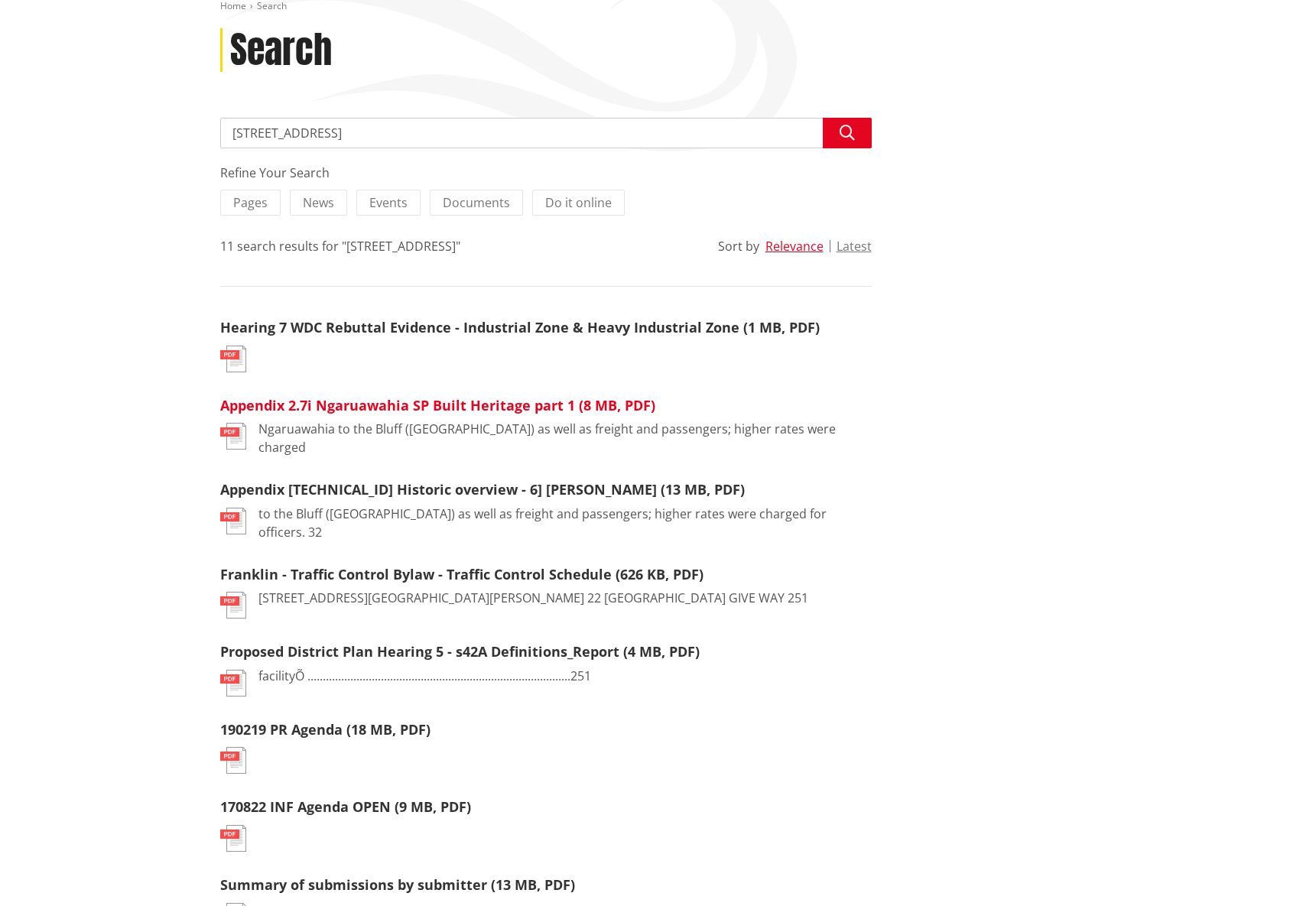
click at [416, 409] on link "Appendix 2.7i Ngaruawahia SP Built Heritage part 1 (8 MB, PDF)" at bounding box center [438, 405] width 435 height 18
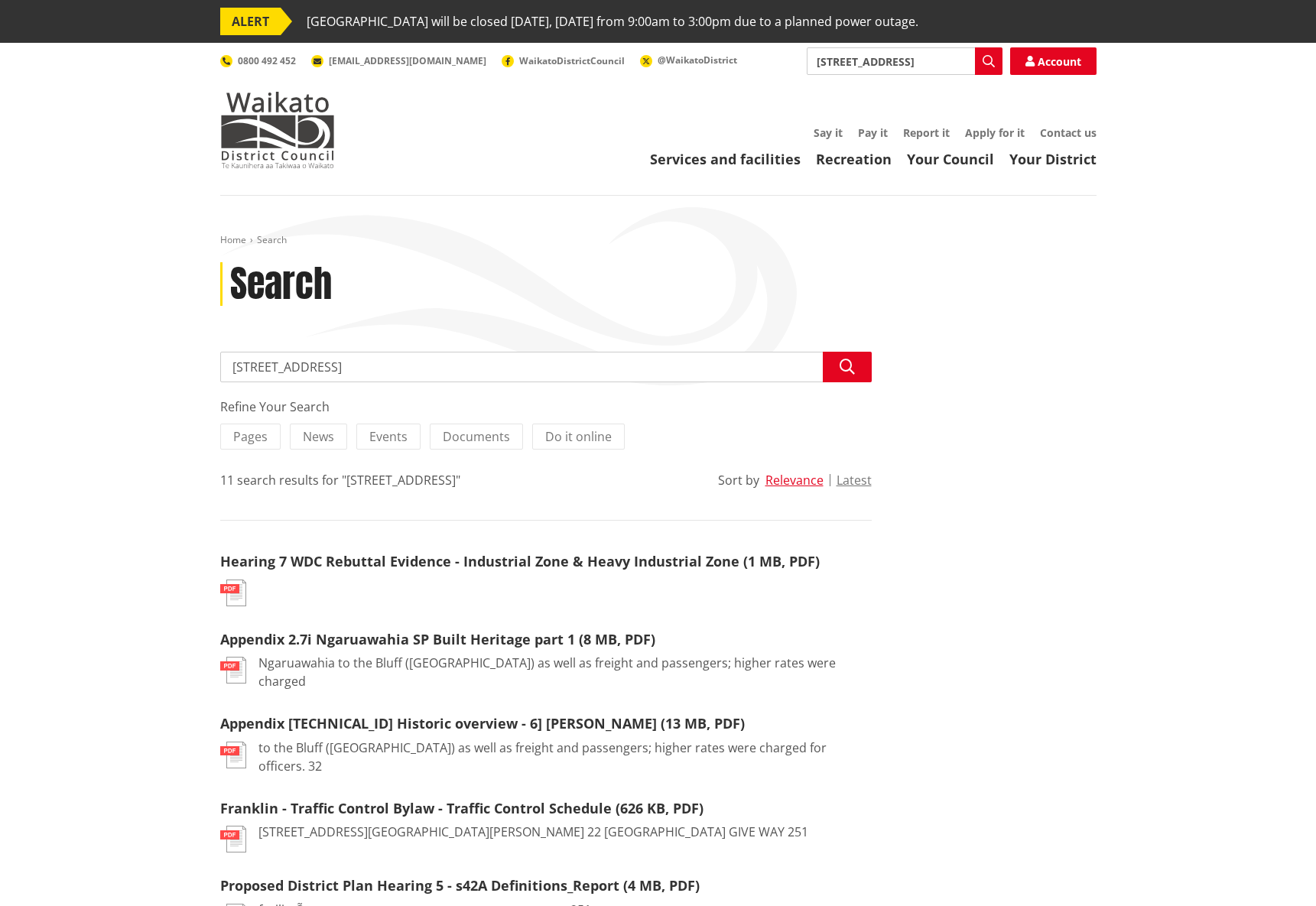
scroll to position [234, 0]
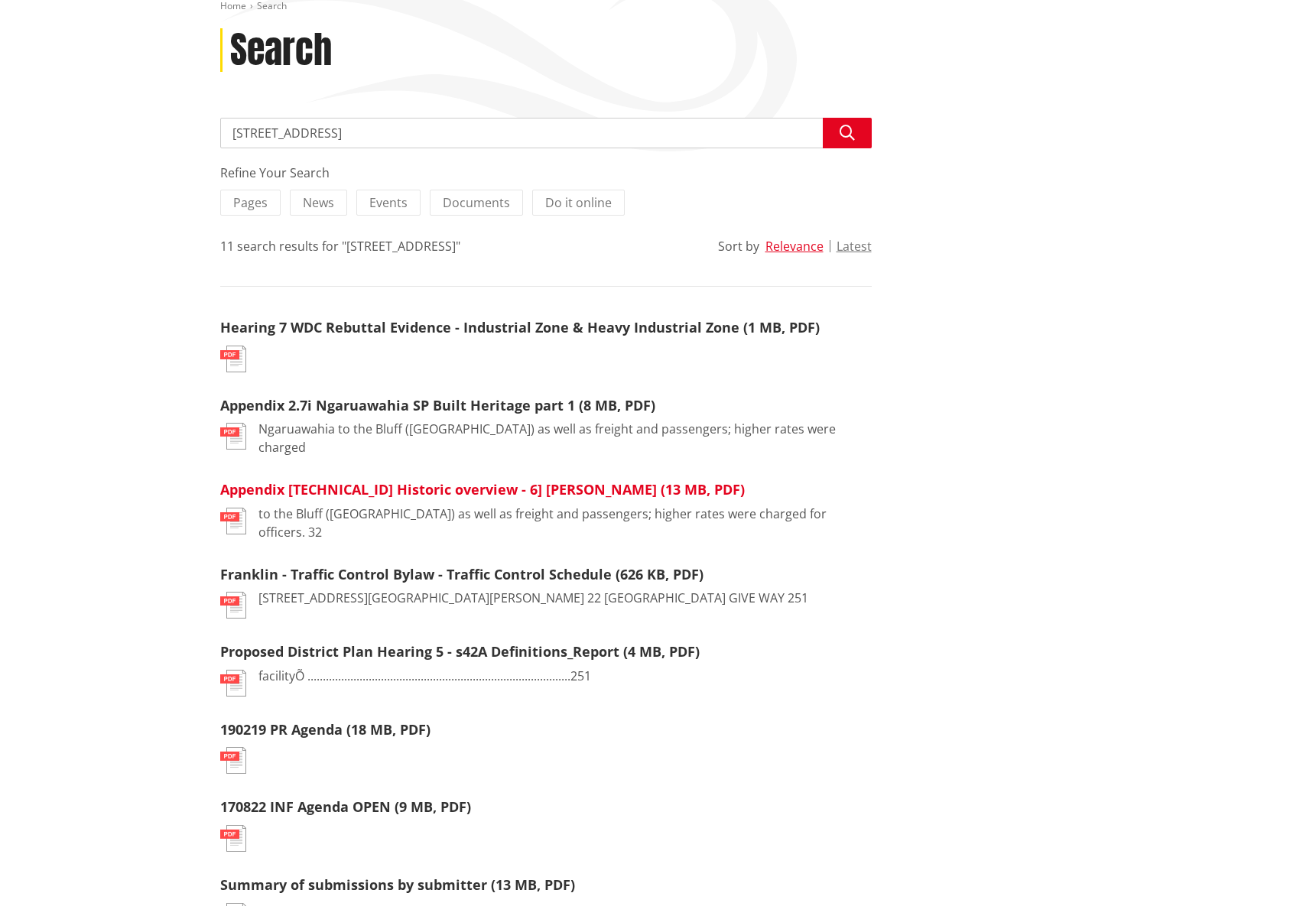
click at [510, 481] on link "Appendix [TECHNICAL_ID] Historic overview - 6] [PERSON_NAME] (13 MB, PDF)" at bounding box center [482, 489] width 524 height 18
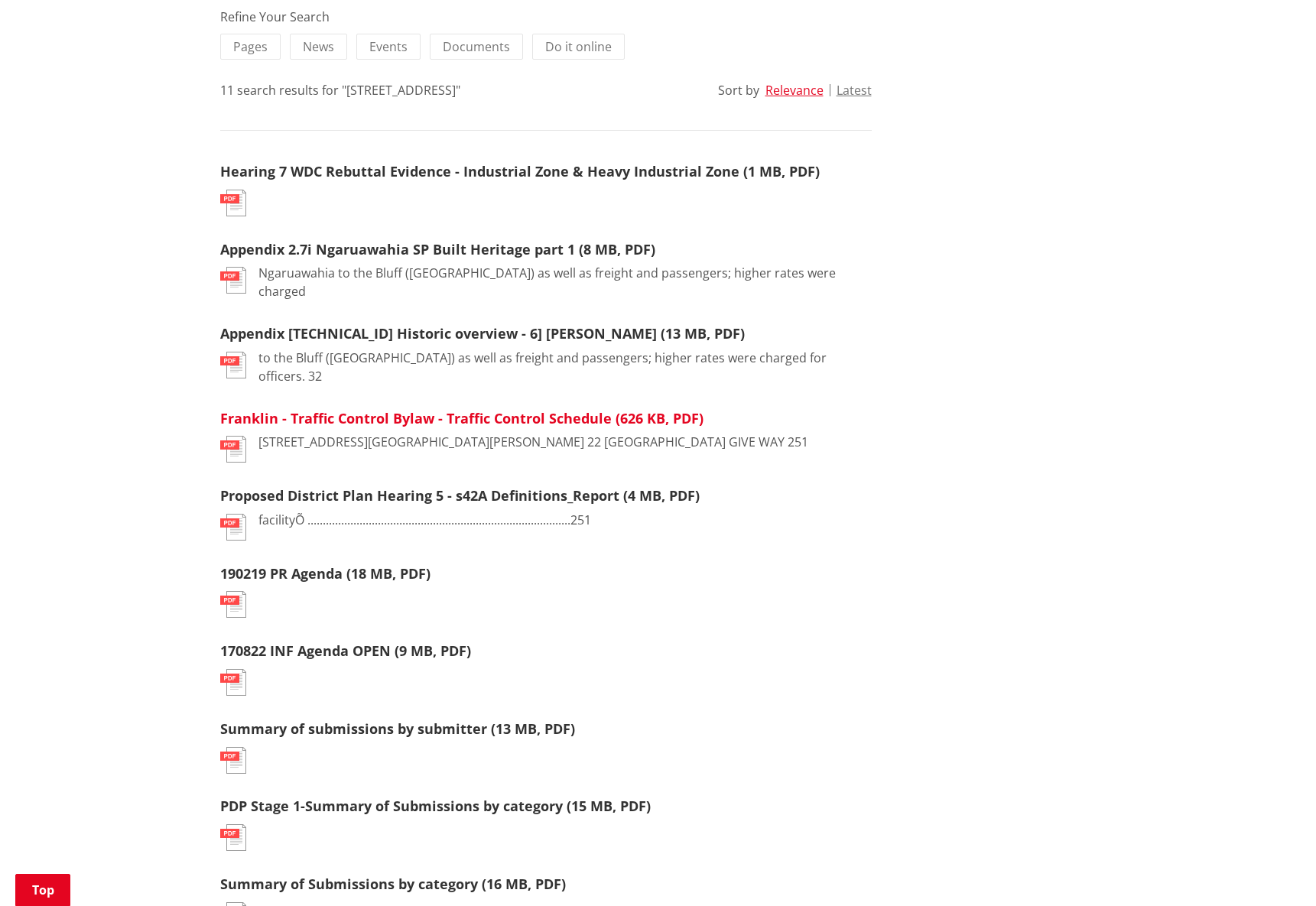
scroll to position [468, 0]
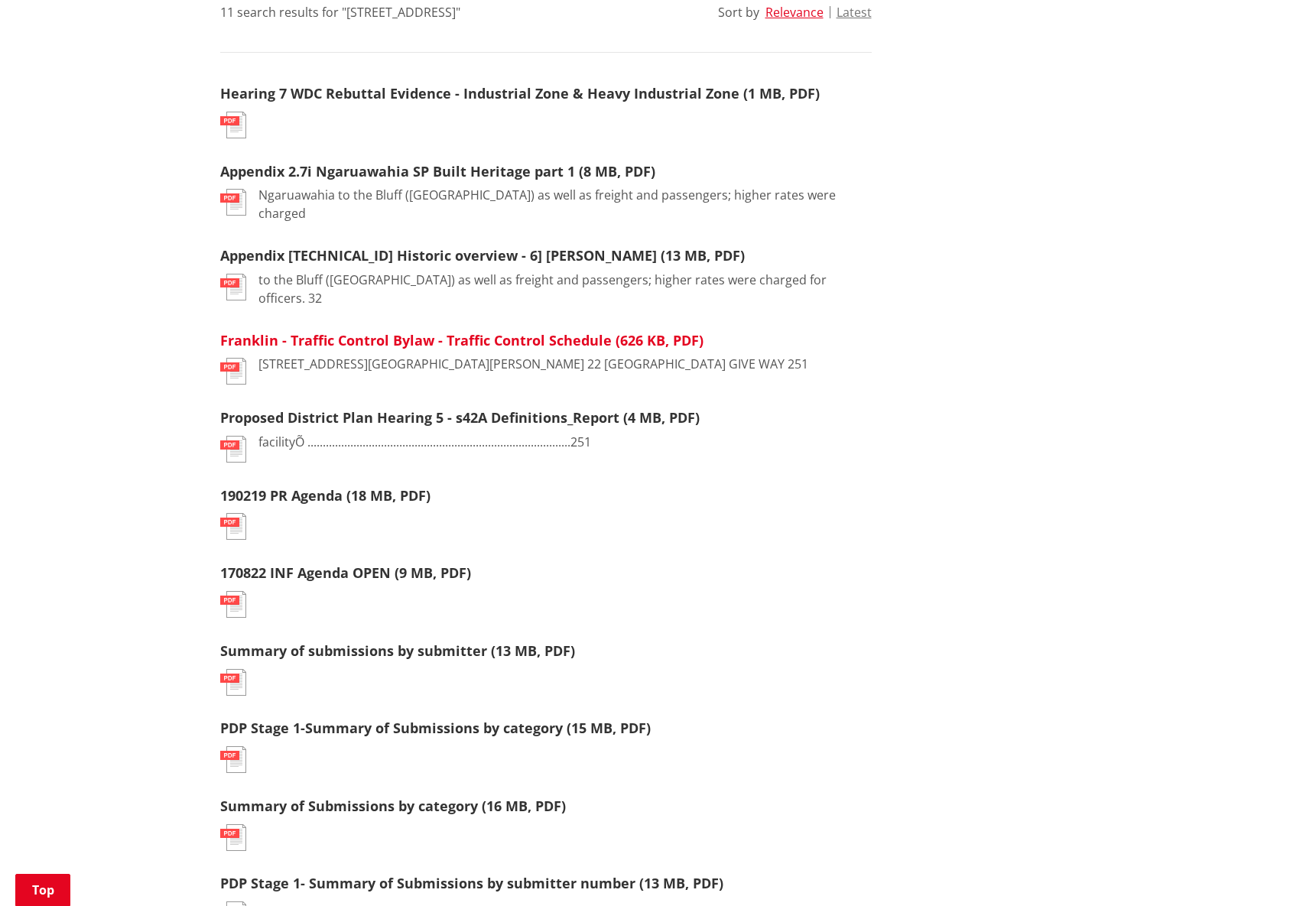
click at [488, 331] on link "Franklin - Traffic Control Bylaw - Traffic Control Schedule (626 KB, PDF)" at bounding box center [462, 340] width 483 height 18
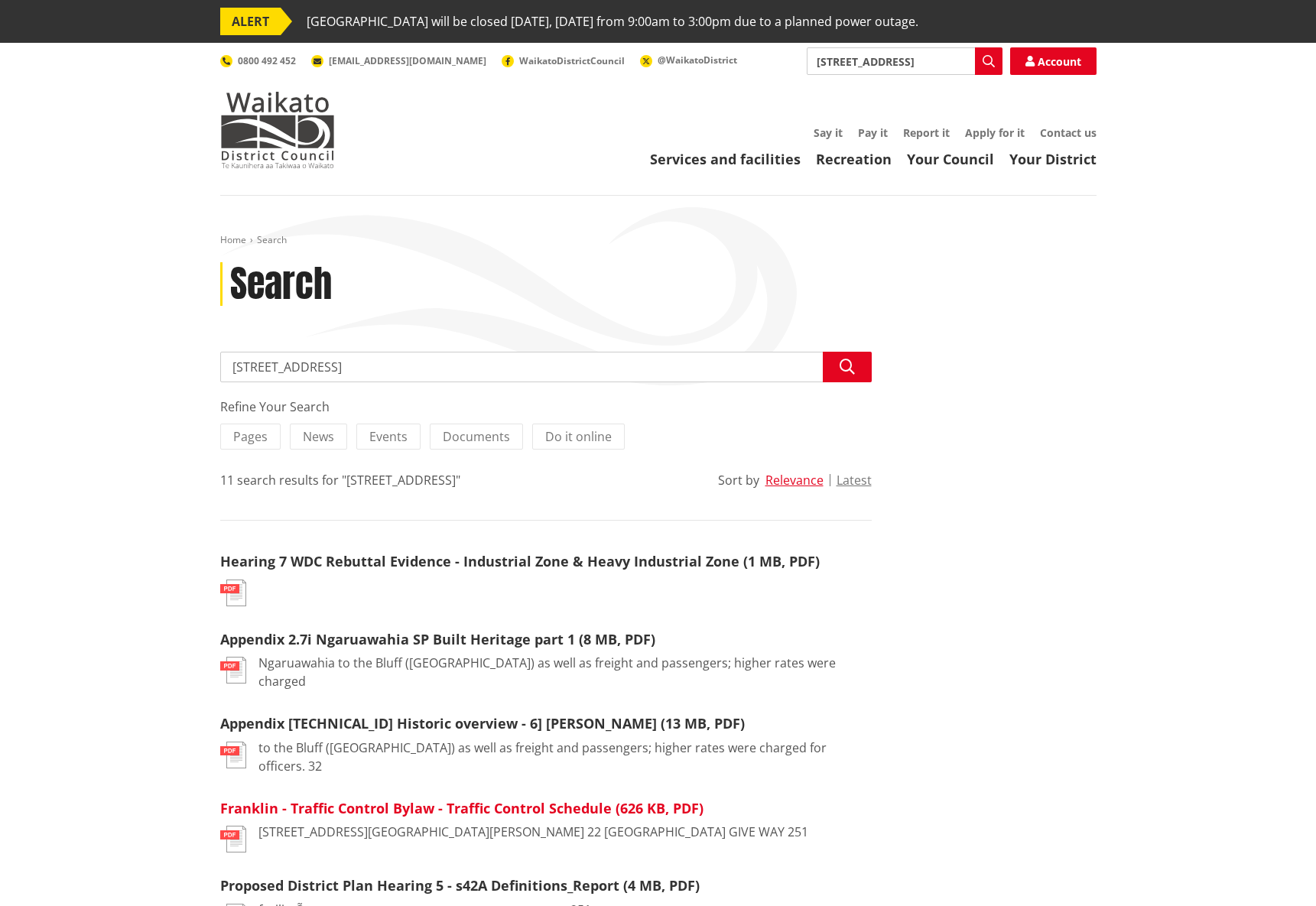
scroll to position [468, 0]
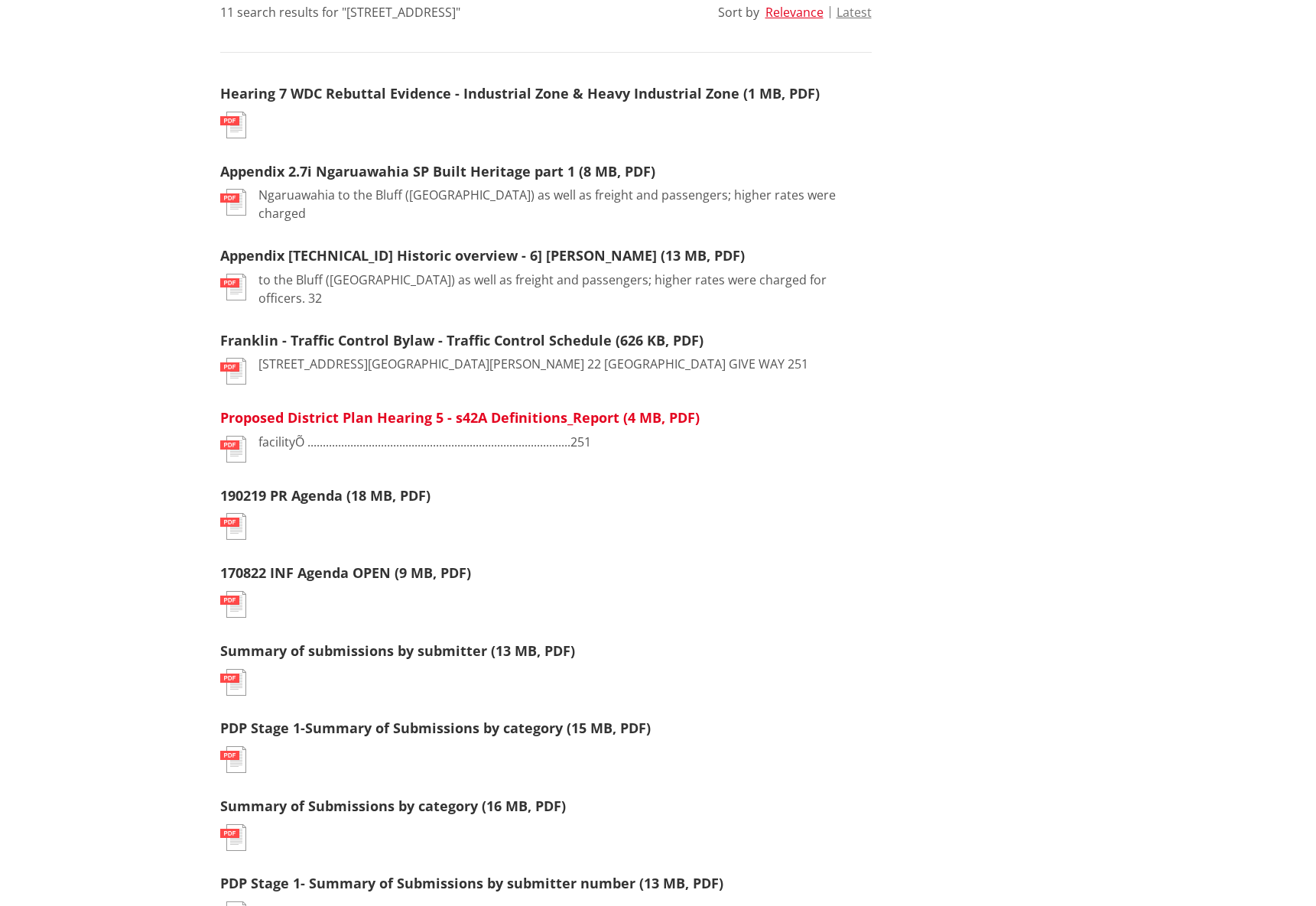
click at [406, 409] on link "Proposed District Plan Hearing 5 - s42A Definitions_Report (4 MB, PDF)" at bounding box center [460, 417] width 479 height 18
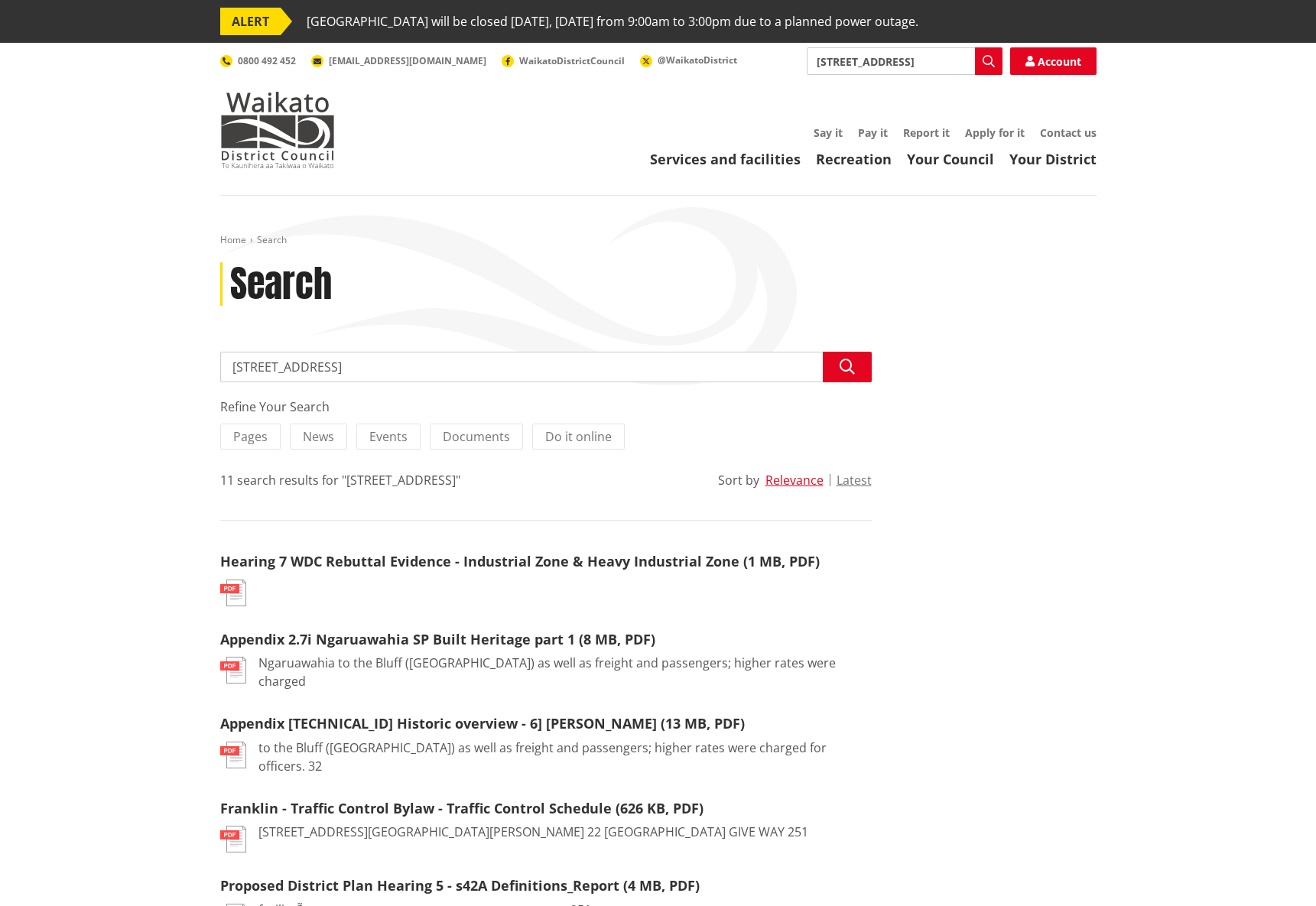
scroll to position [468, 0]
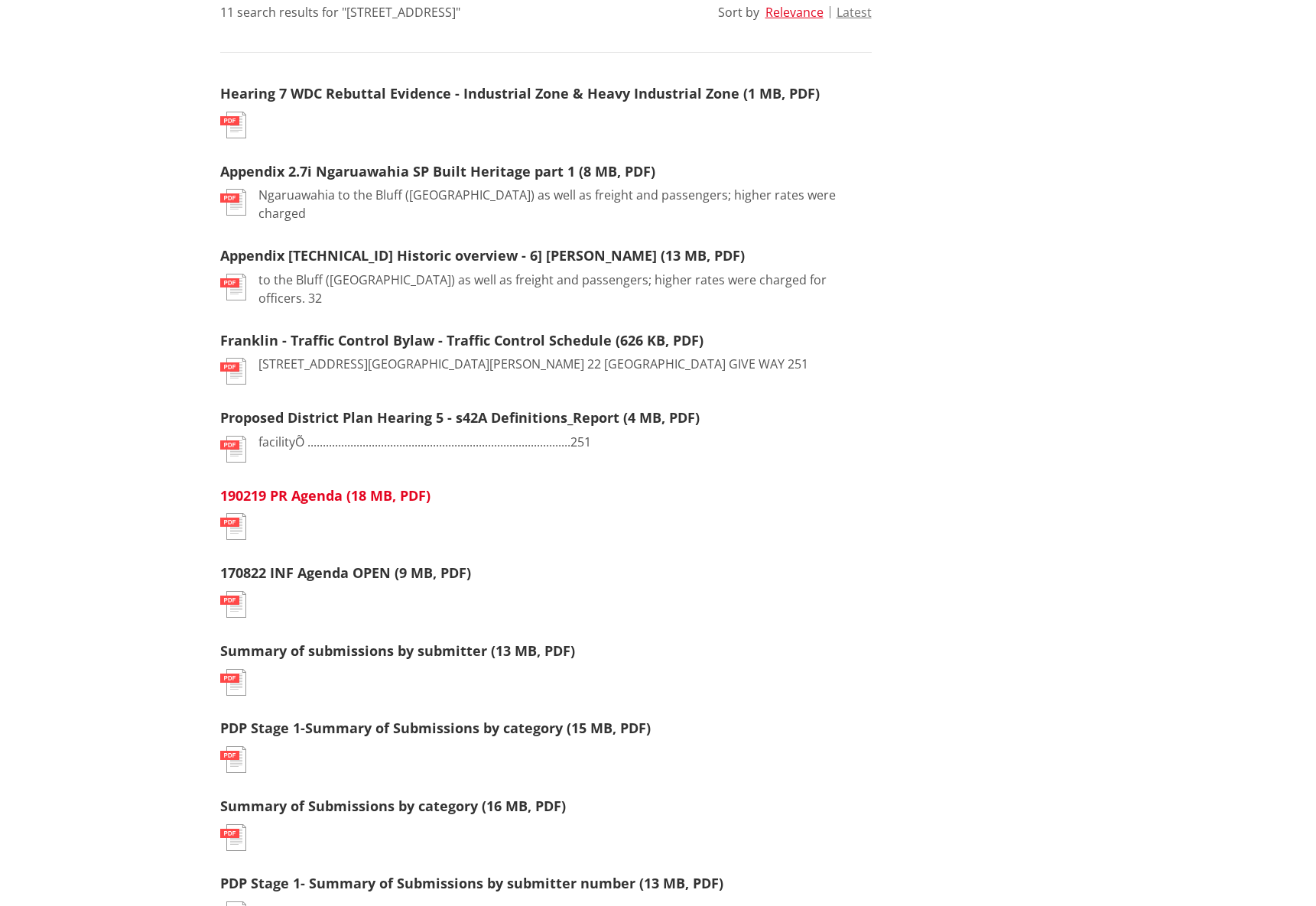
click at [316, 486] on link "190219 PR Agenda (18 MB, PDF)" at bounding box center [325, 495] width 210 height 18
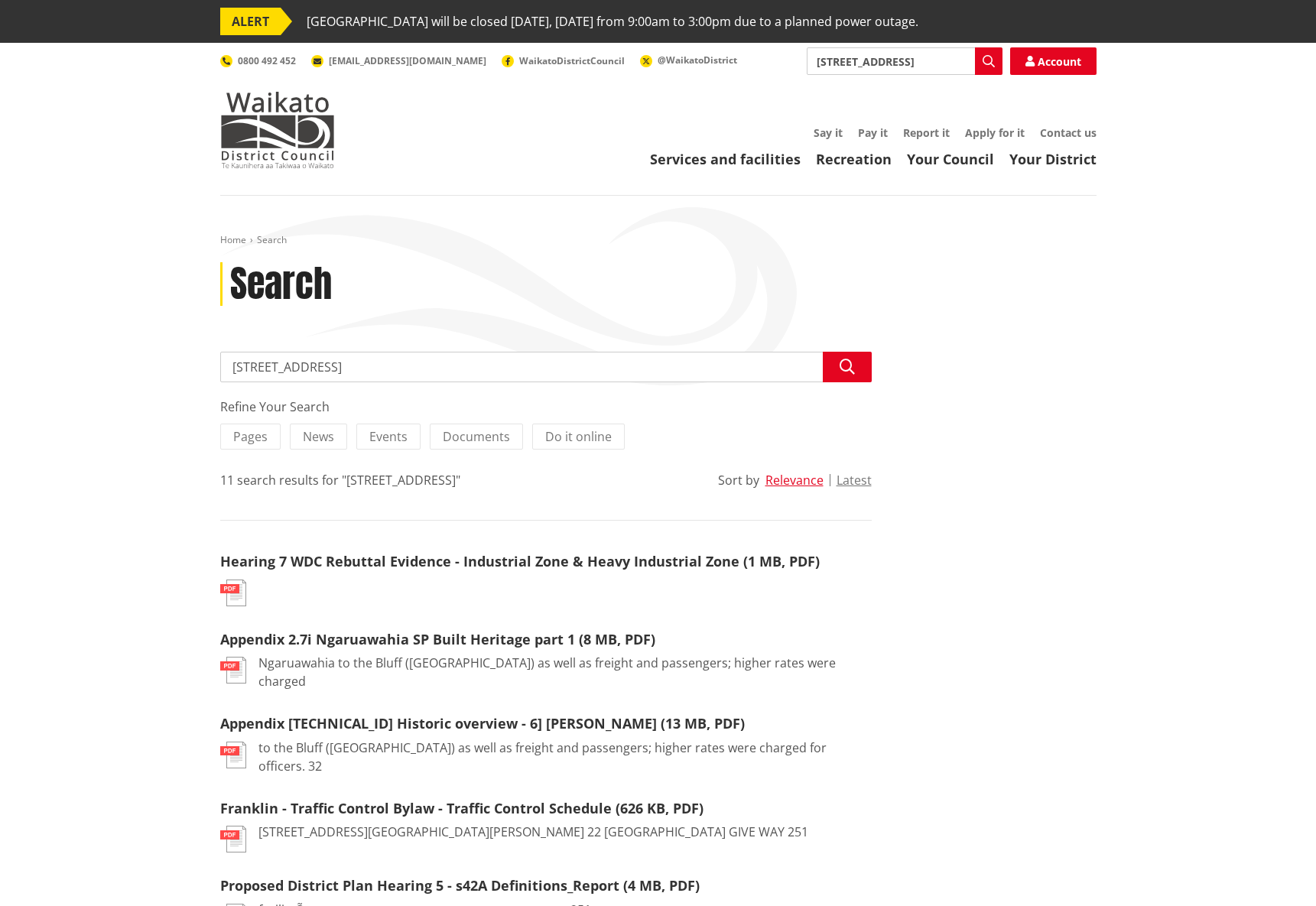
scroll to position [468, 0]
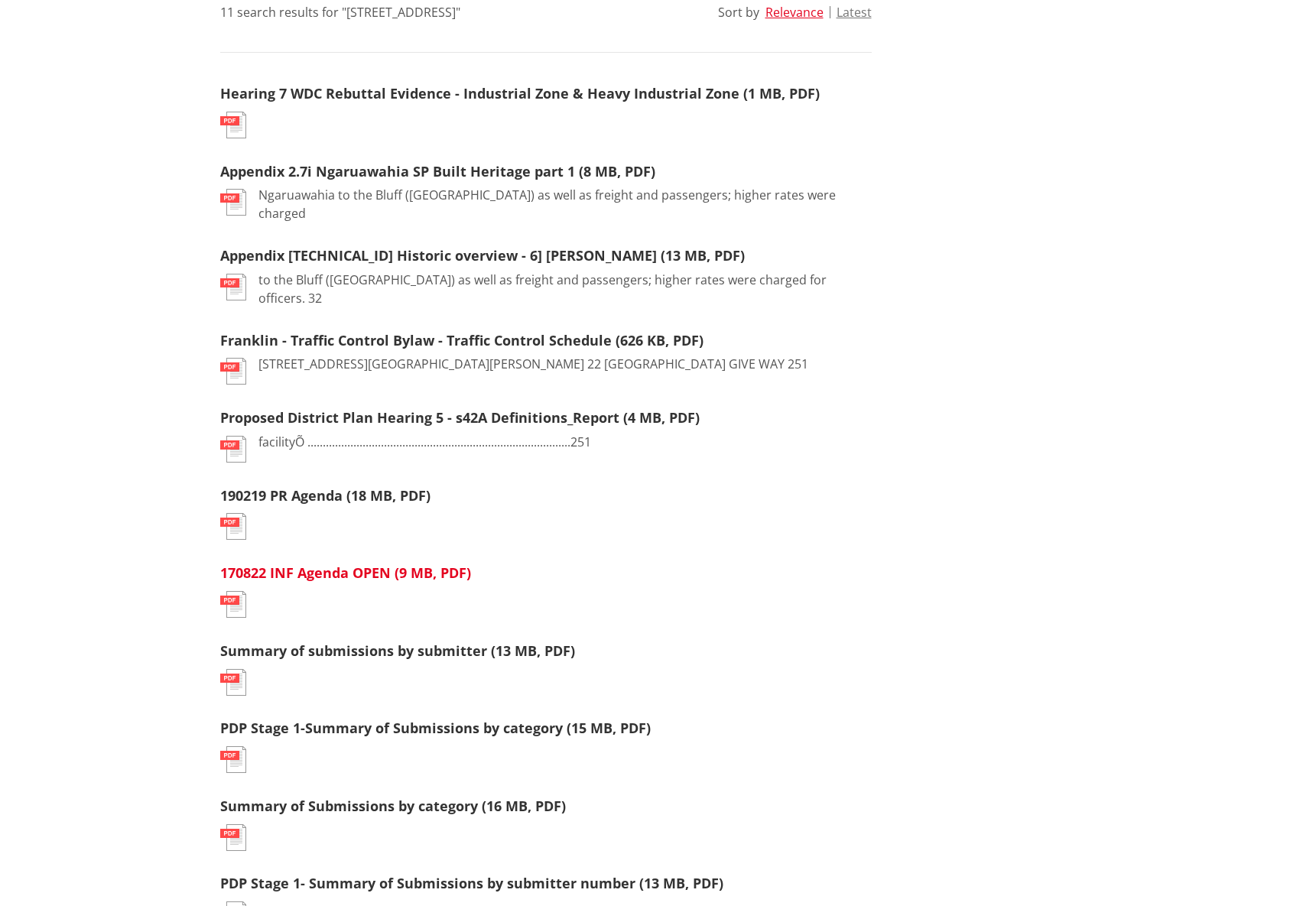
click at [336, 563] on link "170822 INF Agenda OPEN (9 MB, PDF)" at bounding box center [346, 572] width 251 height 18
click at [348, 642] on link "Summary of submissions by submitter (13 MB, PDF)" at bounding box center [397, 651] width 355 height 18
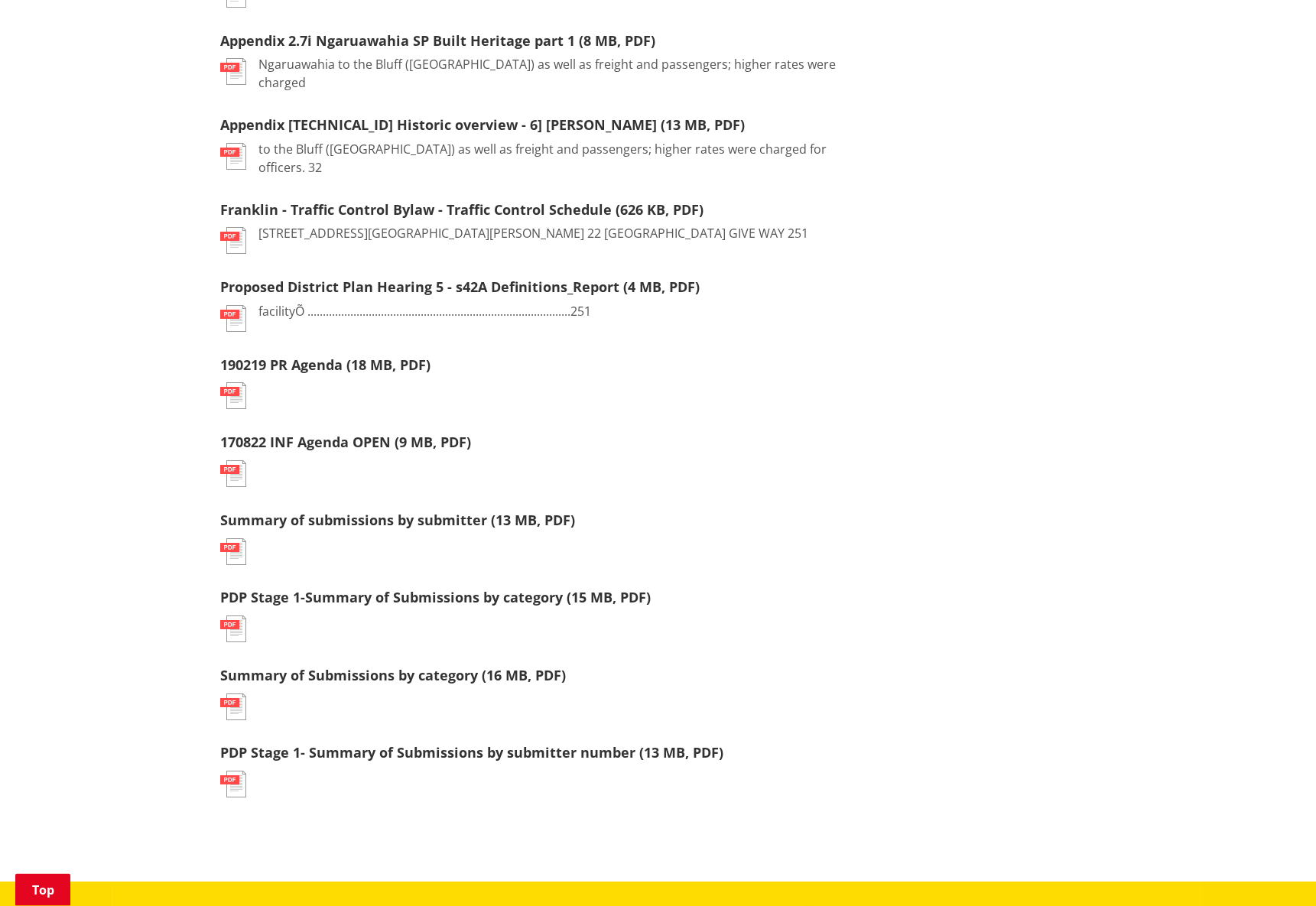
scroll to position [624, 0]
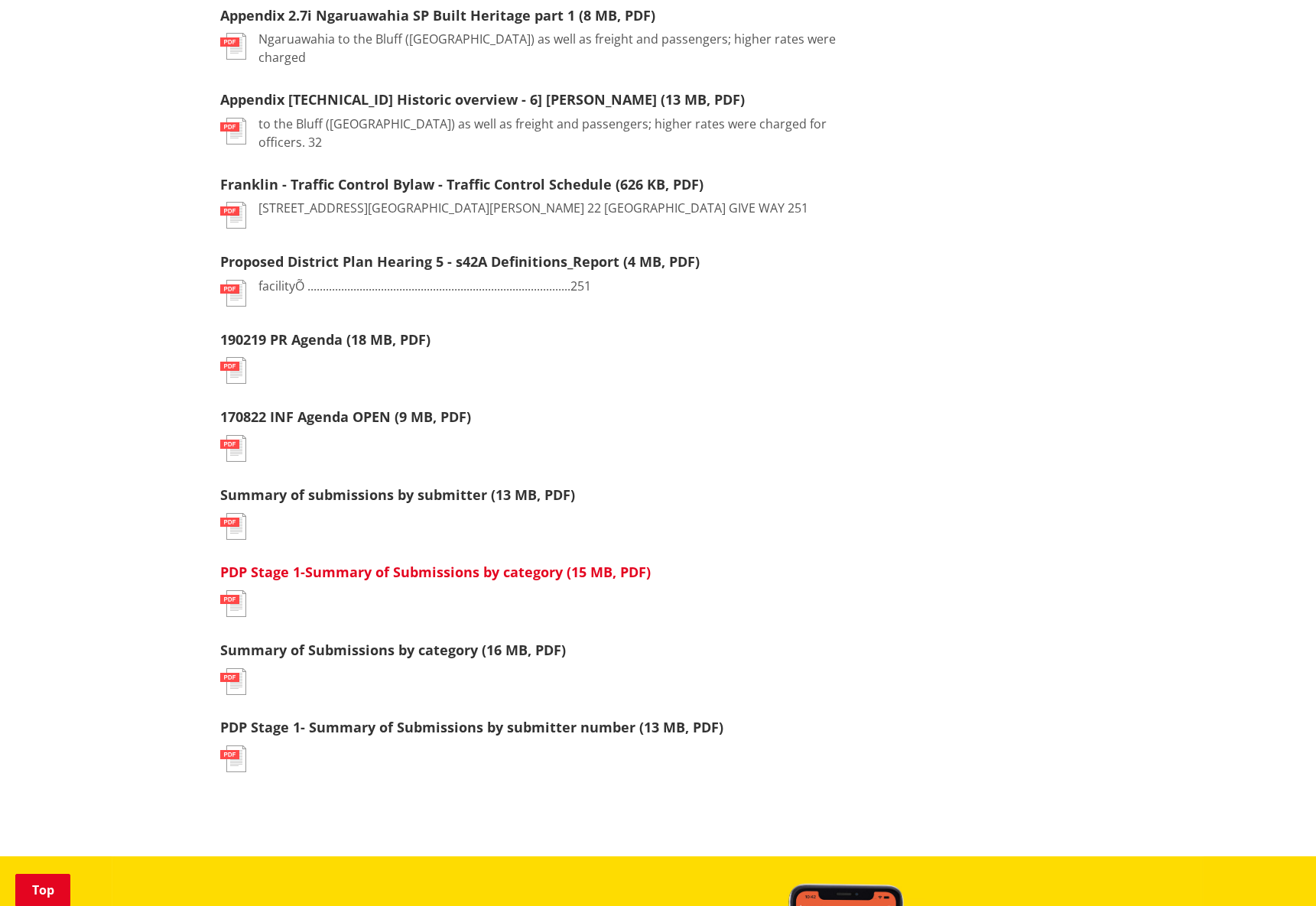
click at [482, 563] on link "PDP Stage 1-Summary of Submissions by category (15 MB, PDF)" at bounding box center [435, 572] width 431 height 18
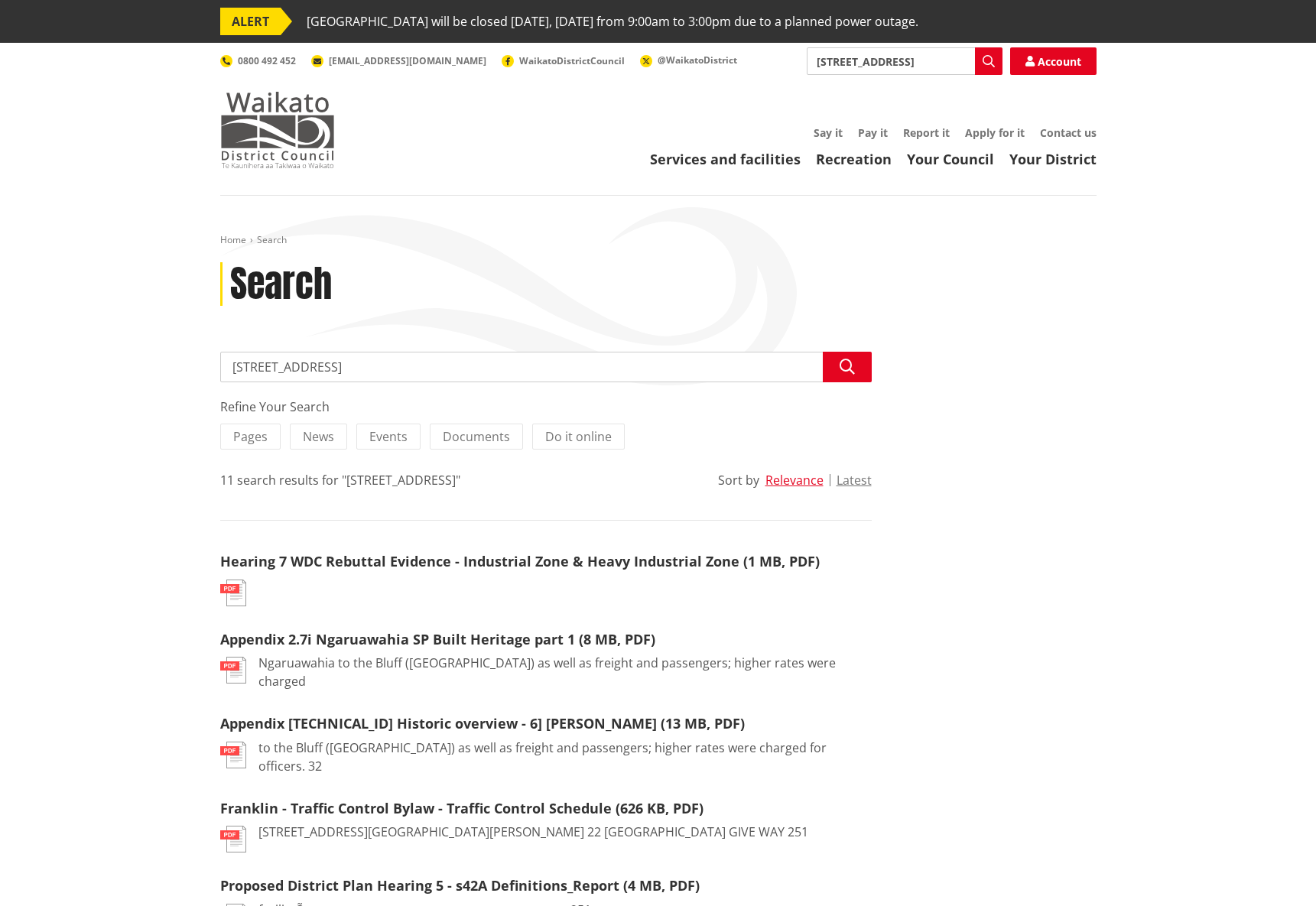
click at [271, 140] on img at bounding box center [278, 130] width 115 height 76
